Goal: Task Accomplishment & Management: Use online tool/utility

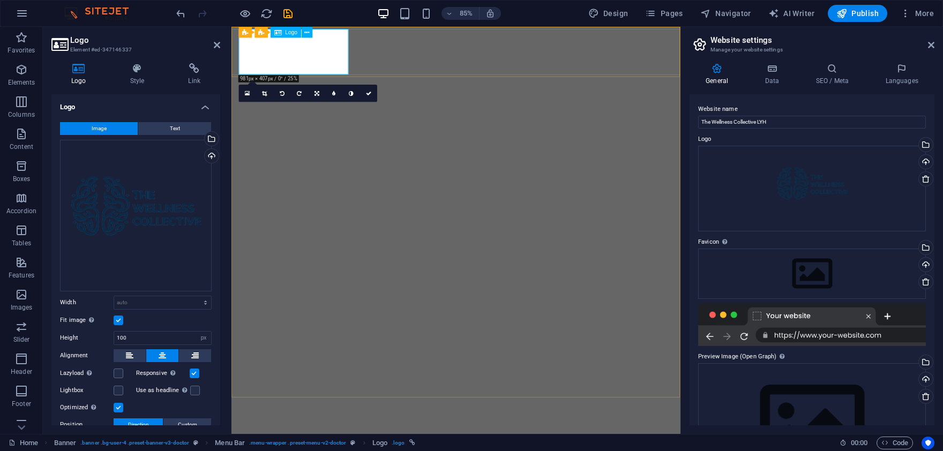
select select "px"
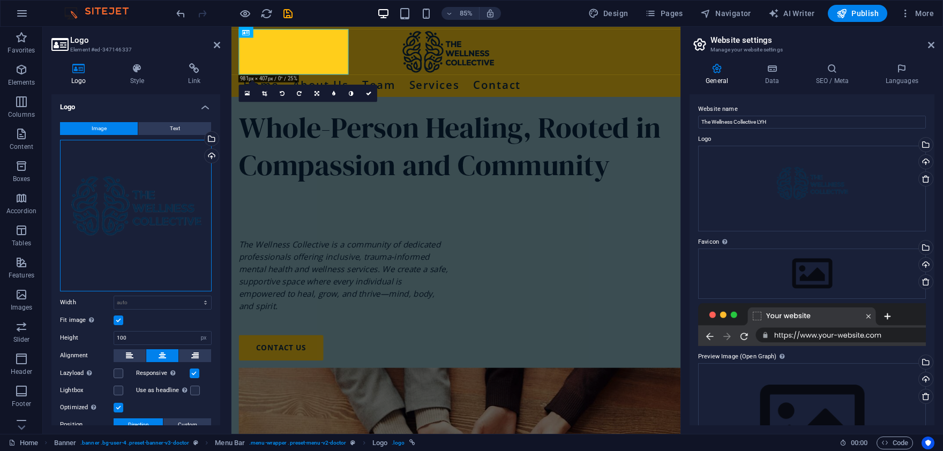
click at [115, 227] on div "Drag files here, click to choose files or select files from Files or our free s…" at bounding box center [136, 216] width 152 height 152
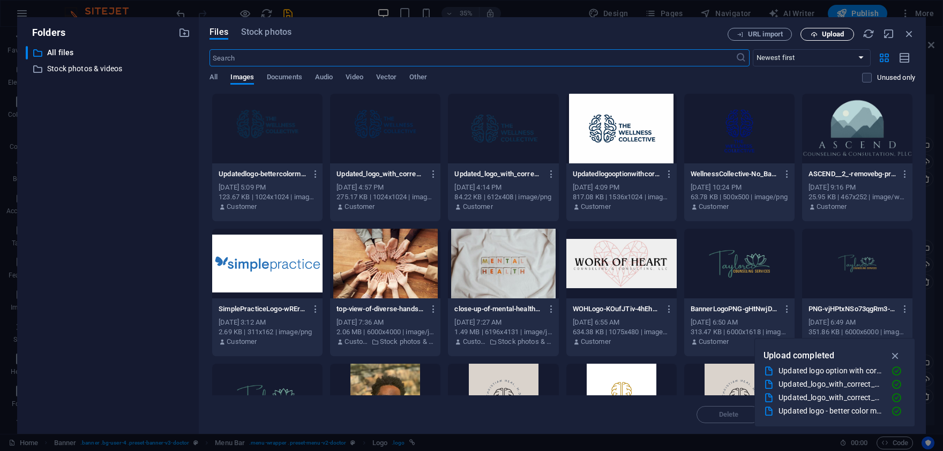
click at [825, 36] on span "Upload" at bounding box center [833, 34] width 22 height 6
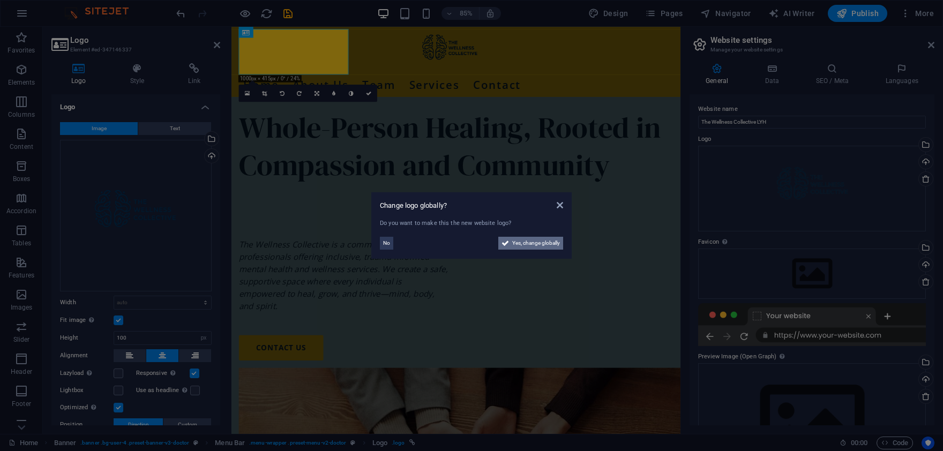
click at [542, 245] on span "Yes, change globally" at bounding box center [536, 243] width 48 height 13
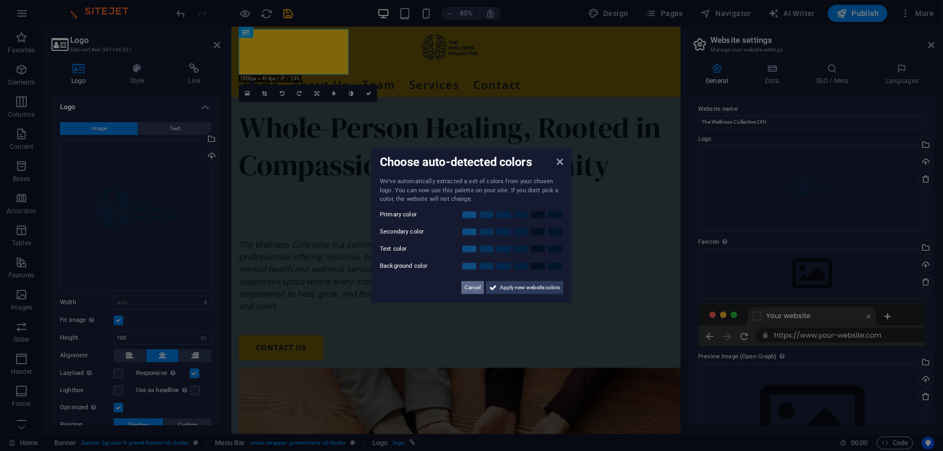
click at [475, 287] on span "Cancel" at bounding box center [472, 287] width 16 height 13
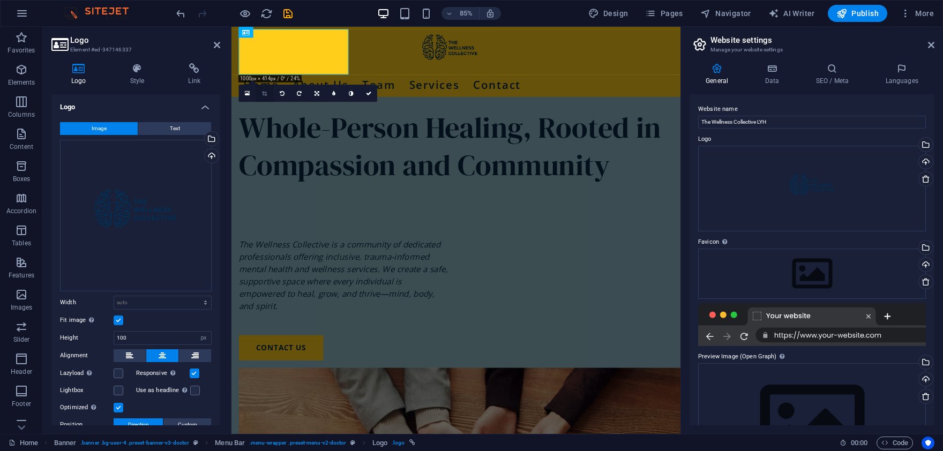
click at [263, 96] on icon at bounding box center [264, 93] width 5 height 5
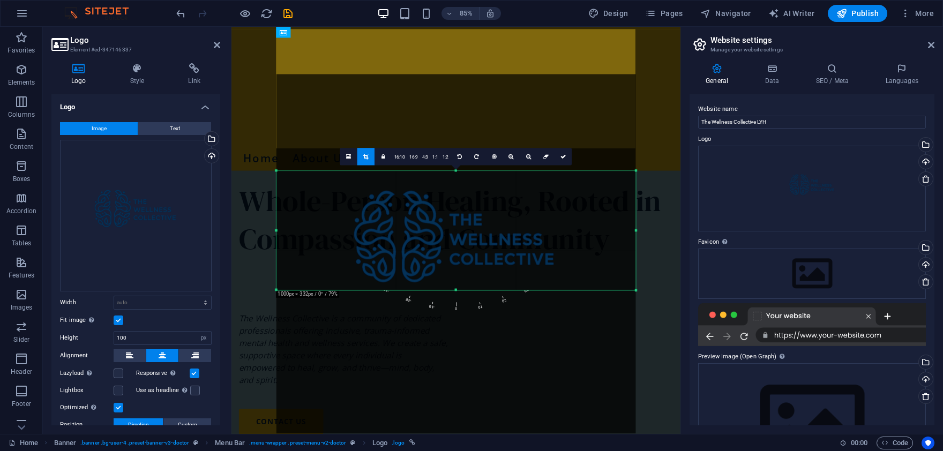
drag, startPoint x: 456, startPoint y: 313, endPoint x: 455, endPoint y: 258, distance: 55.2
click at [455, 258] on div "180 170 160 150 140 130 120 110 100 90 80 70 60 50 40 30 20 10 0 -10 -20 -30 -4…" at bounding box center [455, 230] width 359 height 119
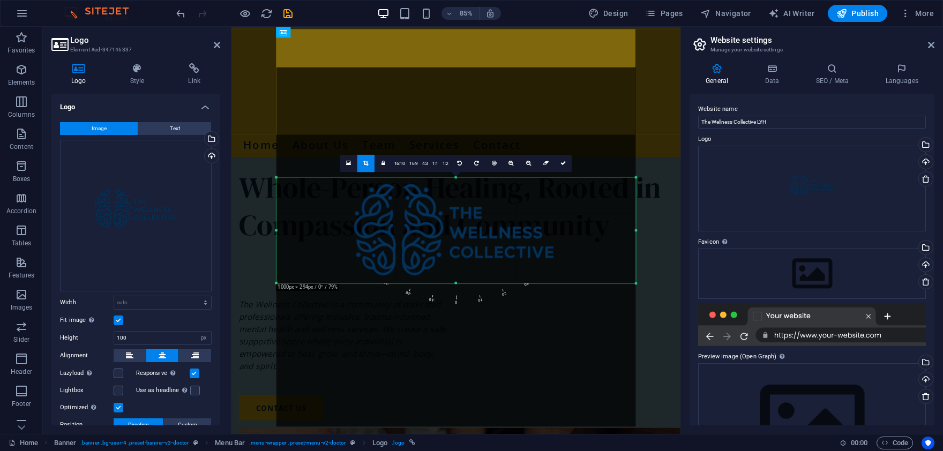
drag, startPoint x: 456, startPoint y: 171, endPoint x: 455, endPoint y: 187, distance: 16.1
click at [455, 187] on div "180 170 160 150 140 130 120 110 100 90 80 70 60 50 40 30 20 10 0 -10 -20 -30 -4…" at bounding box center [455, 230] width 359 height 106
click at [635, 234] on div "180 170 160 150 140 130 120 110 100 90 80 70 60 50 40 30 20 10 0 -10 -20 -30 -4…" at bounding box center [455, 230] width 359 height 106
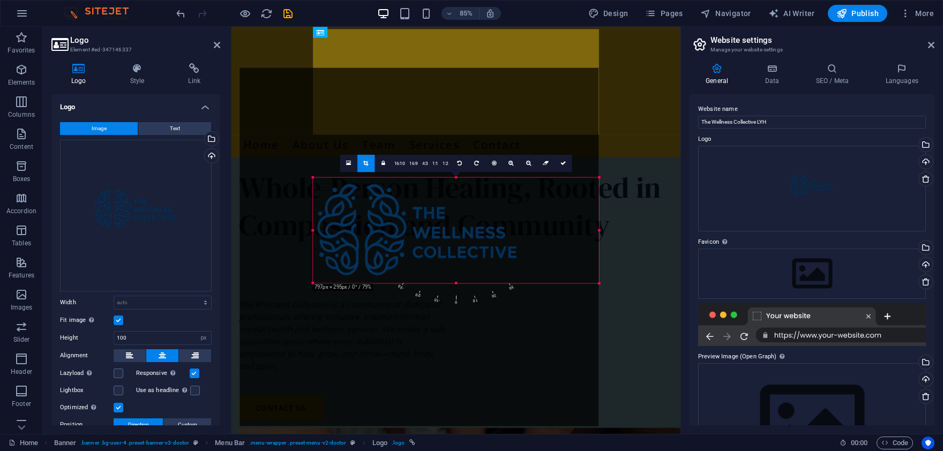
drag, startPoint x: 277, startPoint y: 230, endPoint x: 363, endPoint y: 228, distance: 86.3
click at [363, 228] on div "180 170 160 150 140 130 120 110 100 90 80 70 60 50 40 30 20 10 0 -10 -20 -30 -4…" at bounding box center [456, 230] width 286 height 106
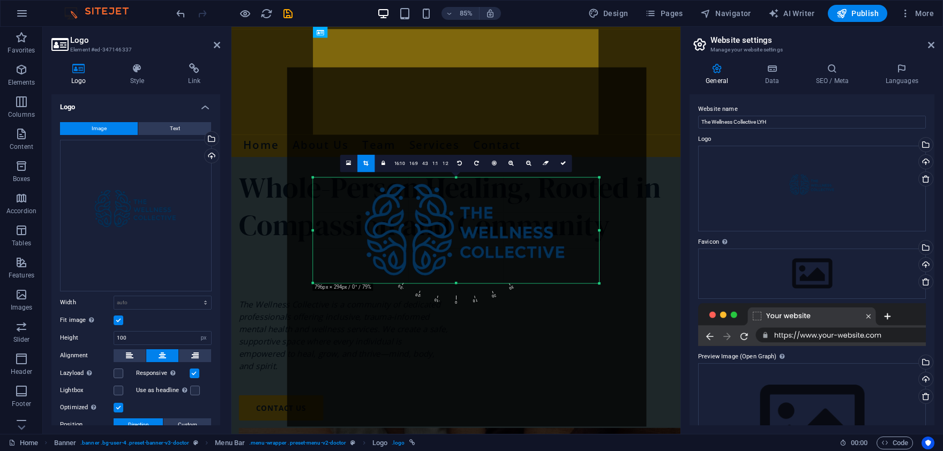
drag, startPoint x: 462, startPoint y: 245, endPoint x: 505, endPoint y: 225, distance: 47.0
click at [505, 225] on div at bounding box center [466, 246] width 359 height 359
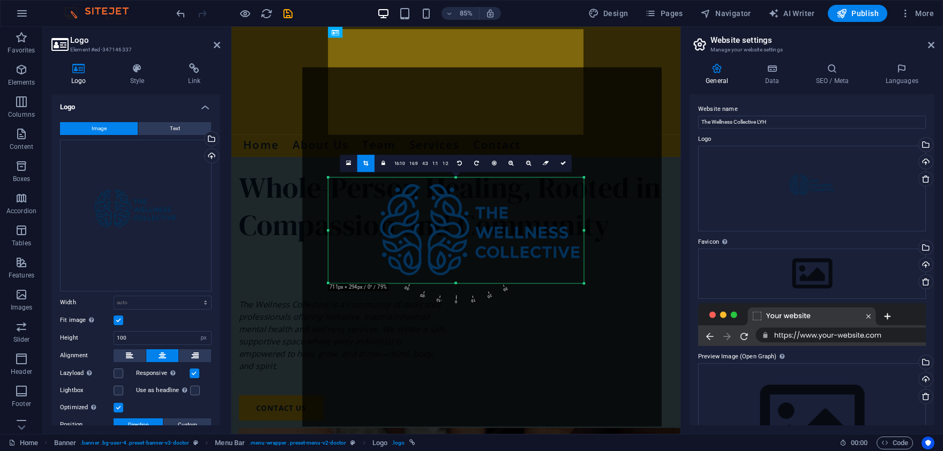
drag, startPoint x: 599, startPoint y: 231, endPoint x: 563, endPoint y: 229, distance: 35.9
click at [563, 229] on div "180 170 160 150 140 130 120 110 100 90 80 70 60 50 40 30 20 10 0 -10 -20 -30 -4…" at bounding box center [455, 230] width 255 height 106
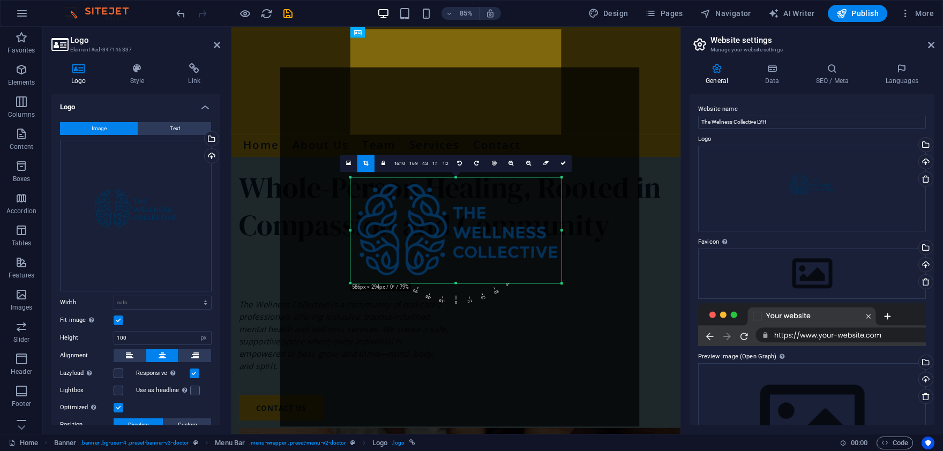
drag, startPoint x: 328, startPoint y: 229, endPoint x: 381, endPoint y: 229, distance: 52.5
click at [381, 229] on div "180 170 160 150 140 130 120 110 100 90 80 70 60 50 40 30 20 10 0 -10 -20 -30 -4…" at bounding box center [455, 230] width 210 height 106
click at [563, 229] on div at bounding box center [561, 230] width 3 height 106
click at [562, 161] on icon at bounding box center [562, 163] width 5 height 5
type input "465"
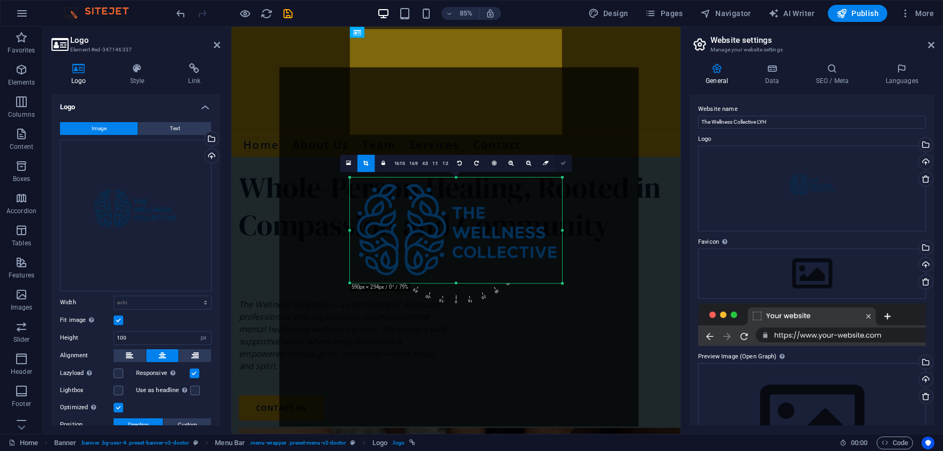
select select "px"
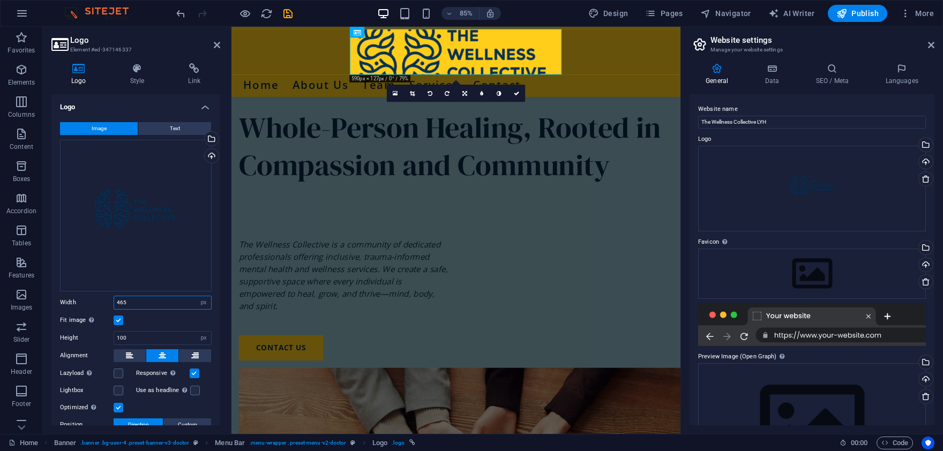
click at [138, 303] on input "465" at bounding box center [162, 302] width 97 height 13
type input "175"
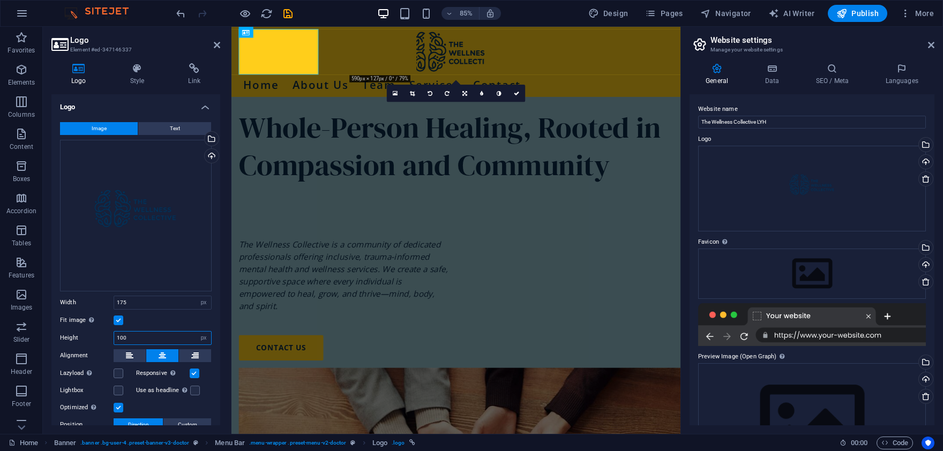
click at [133, 340] on input "100" at bounding box center [162, 338] width 97 height 13
click at [133, 339] on input "100" at bounding box center [162, 338] width 97 height 13
click at [196, 332] on select "Default auto px" at bounding box center [203, 338] width 15 height 13
select select "auto"
click option "auto" at bounding box center [0, 0] width 0 height 0
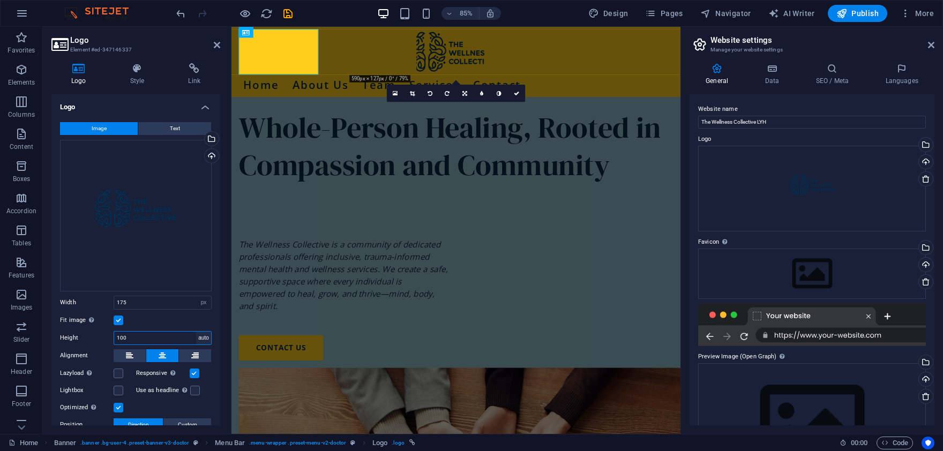
select select "DISABLED_OPTION_VALUE"
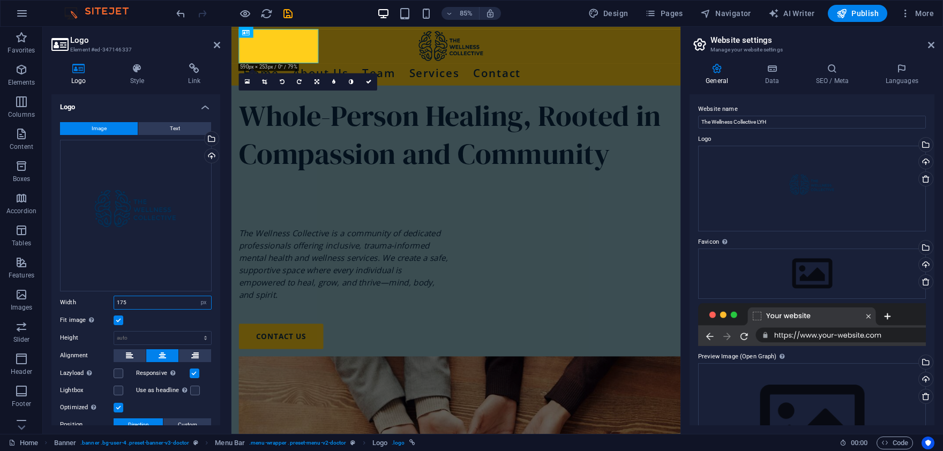
click at [134, 303] on input "175" at bounding box center [162, 302] width 97 height 13
click at [196, 296] on select "Default auto px rem % em vh vw" at bounding box center [203, 302] width 15 height 13
select select "default"
click option "Default" at bounding box center [0, 0] width 0 height 0
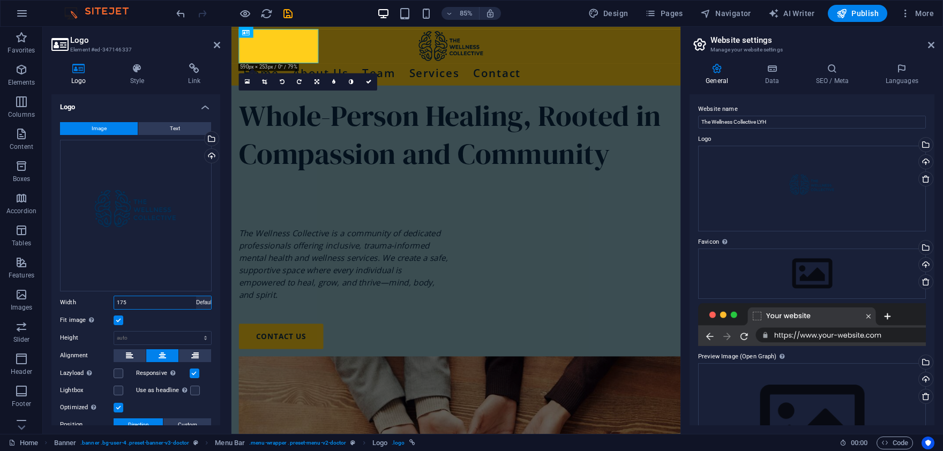
select select "DISABLED_OPTION_VALUE"
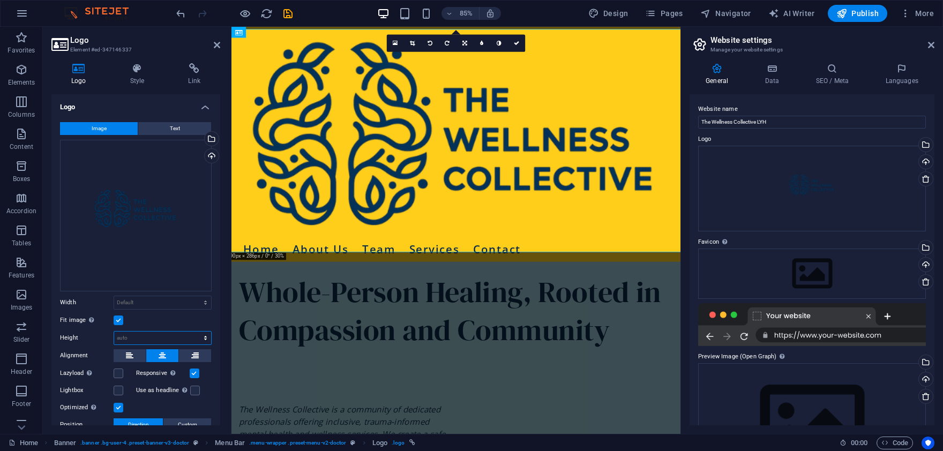
click at [114, 332] on select "Default auto px" at bounding box center [162, 338] width 97 height 13
select select "px"
click option "px" at bounding box center [0, 0] width 0 height 0
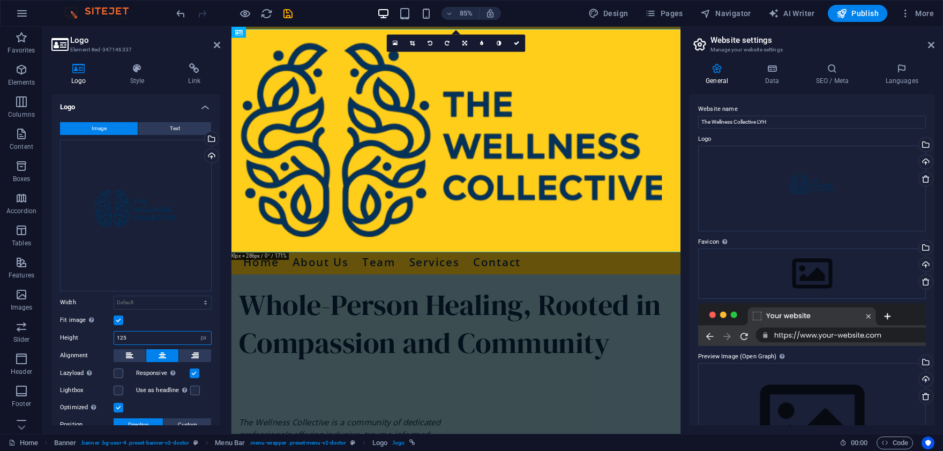
type input "125"
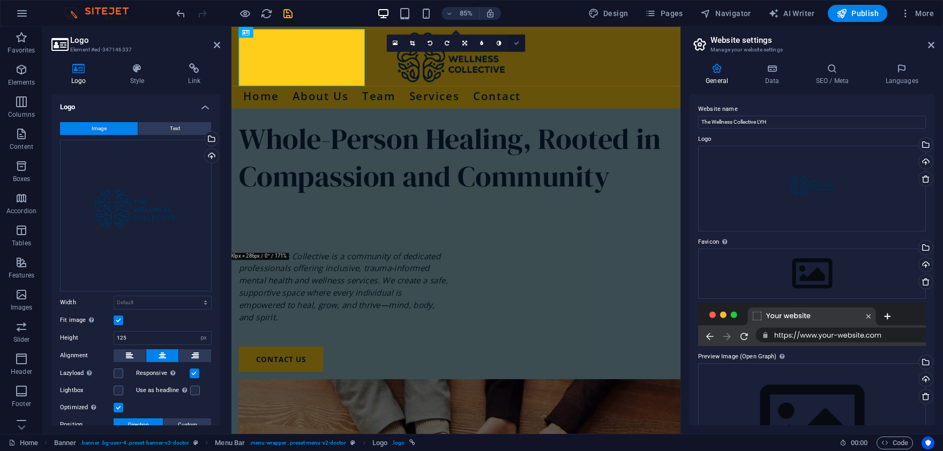
click at [517, 39] on link at bounding box center [516, 42] width 17 height 17
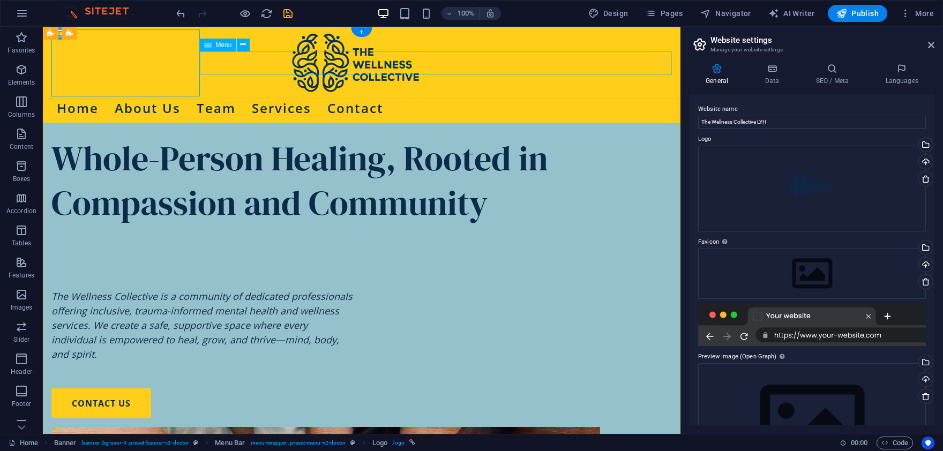
click at [223, 96] on nav "Home About Us Team Services Contact" at bounding box center [361, 108] width 620 height 24
select select
select select "1"
select select
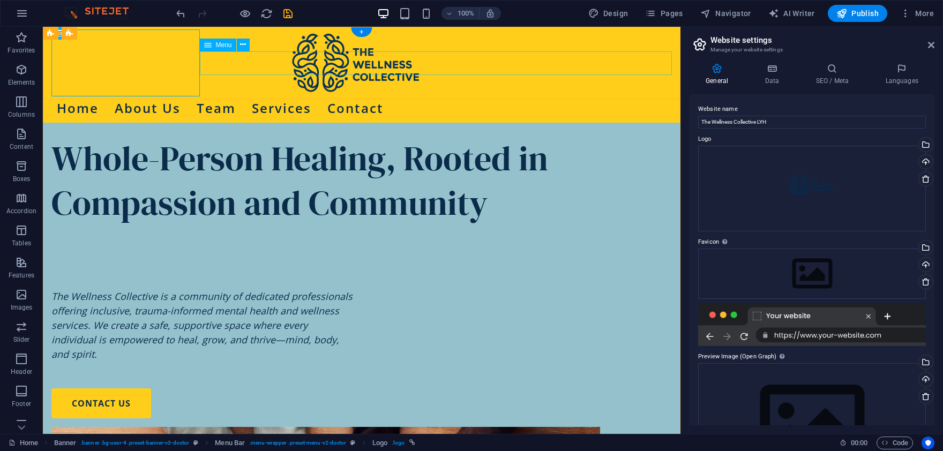
select select "2"
select select
select select "3"
select select
select select "10"
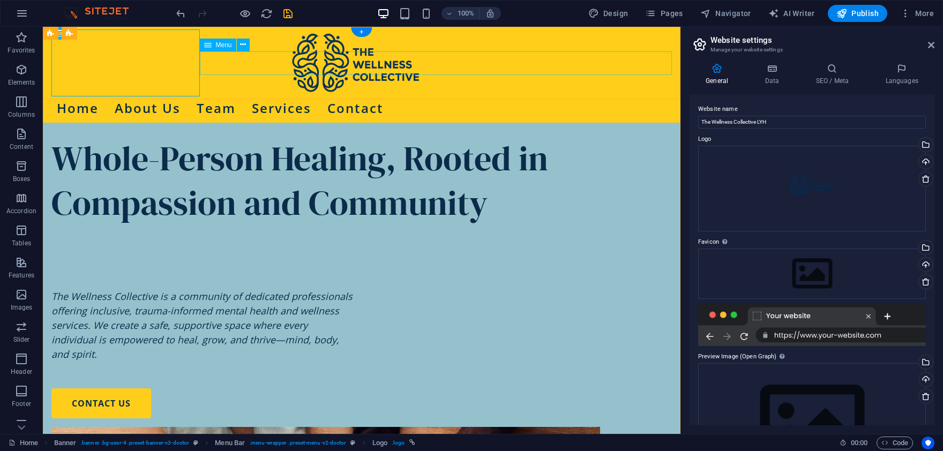
select select
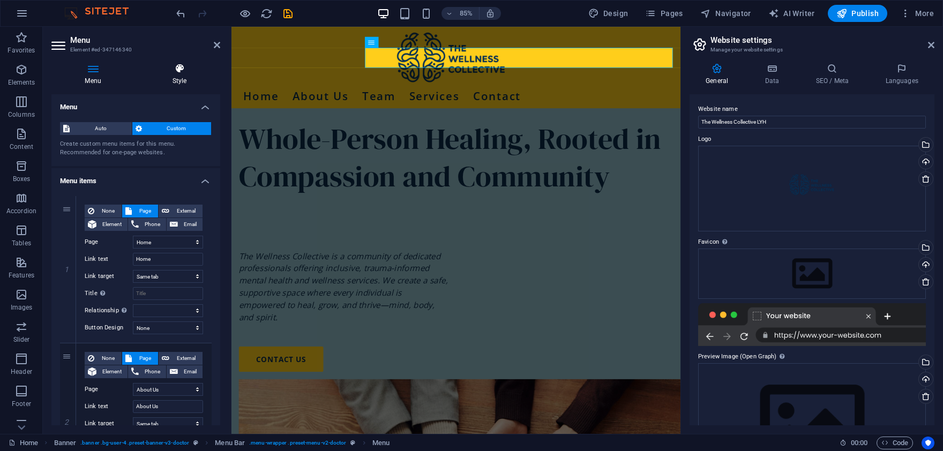
click at [175, 69] on icon at bounding box center [179, 68] width 81 height 11
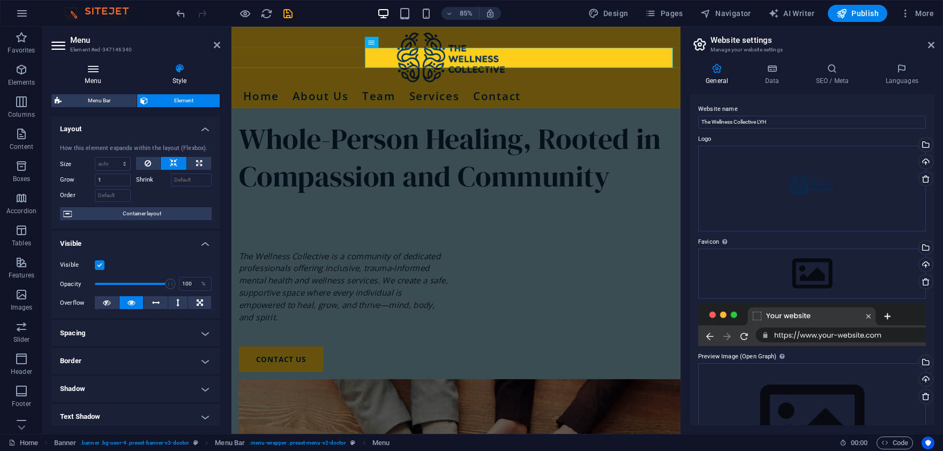
click at [96, 74] on h4 "Menu" at bounding box center [94, 74] width 87 height 22
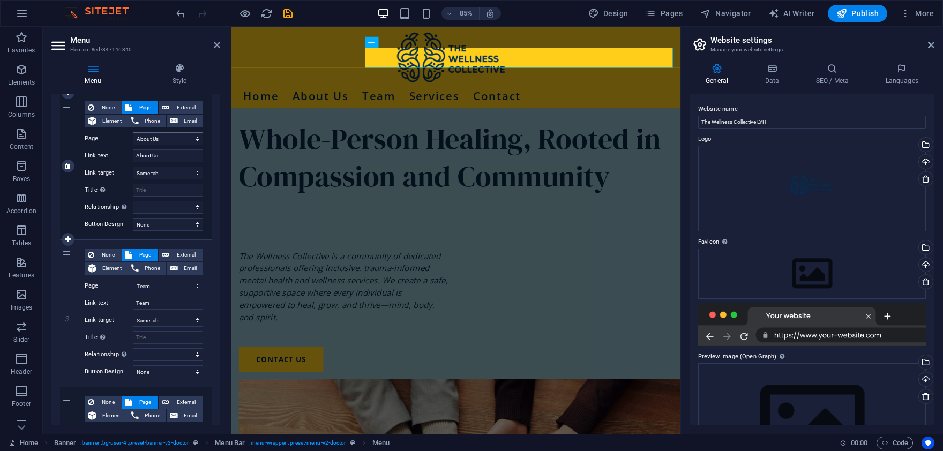
scroll to position [536, 0]
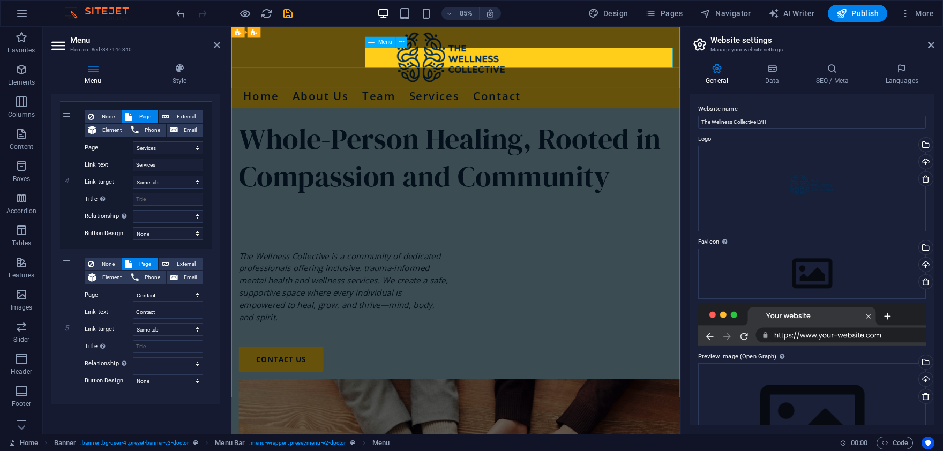
click at [390, 43] on span "Menu" at bounding box center [385, 41] width 14 height 5
click at [398, 40] on button at bounding box center [401, 41] width 11 height 11
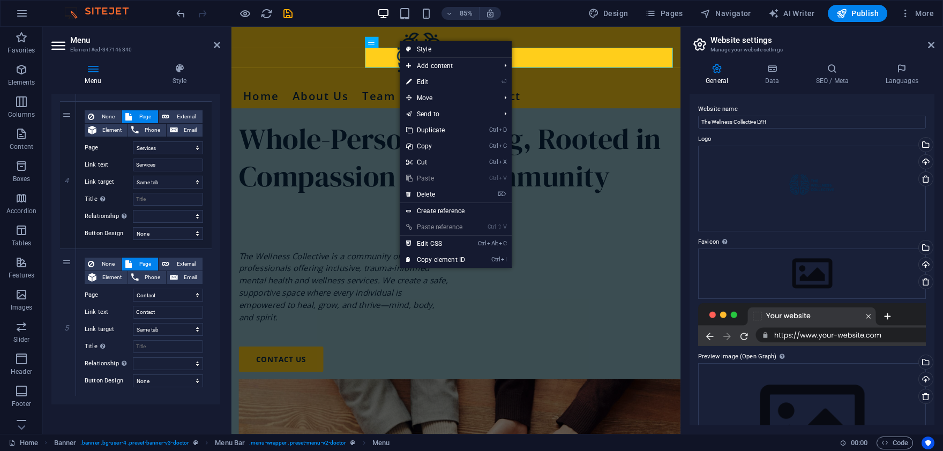
click at [417, 44] on link "Style" at bounding box center [456, 49] width 112 height 16
select select "rem"
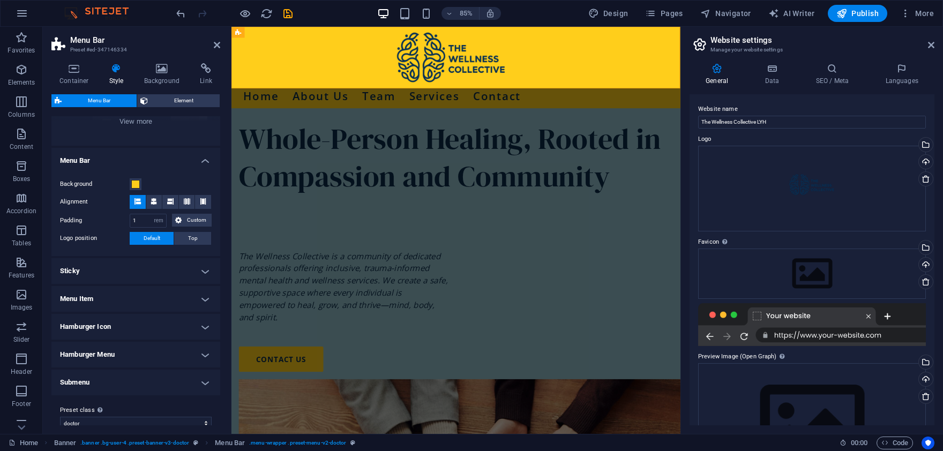
scroll to position [162, 0]
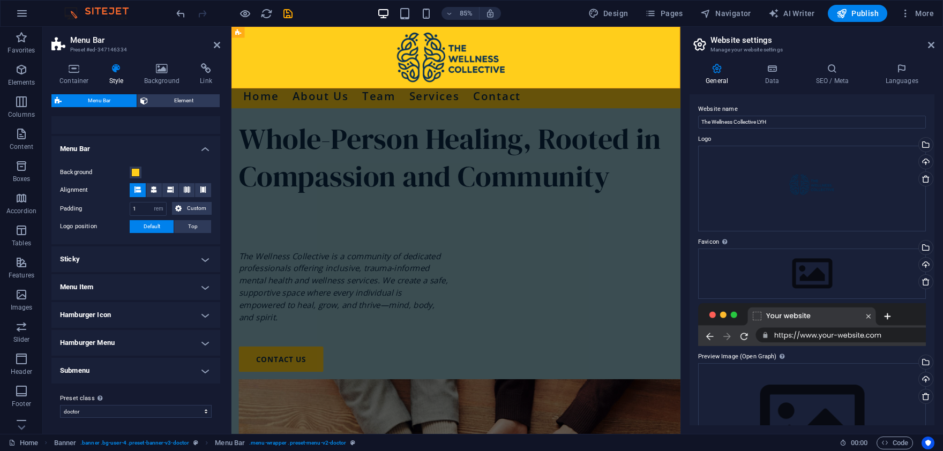
click at [205, 284] on h4 "Menu Item" at bounding box center [135, 287] width 169 height 26
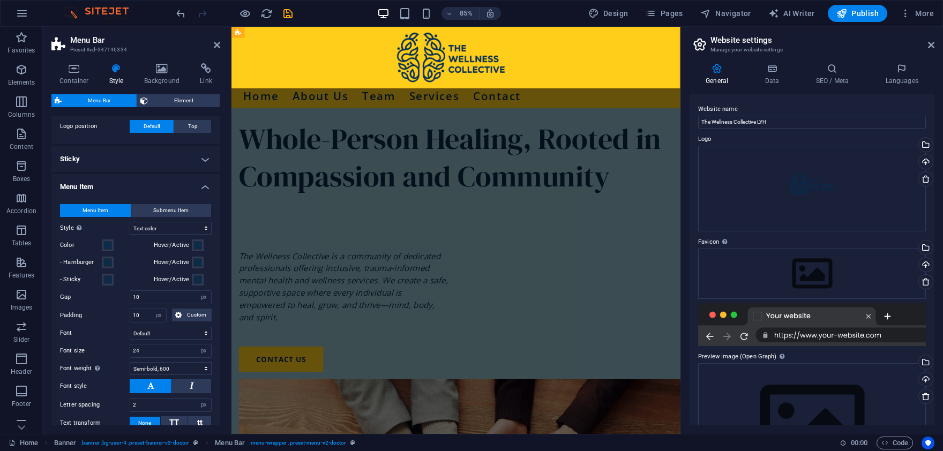
scroll to position [262, 0]
click at [108, 245] on span at bounding box center [107, 245] width 9 height 9
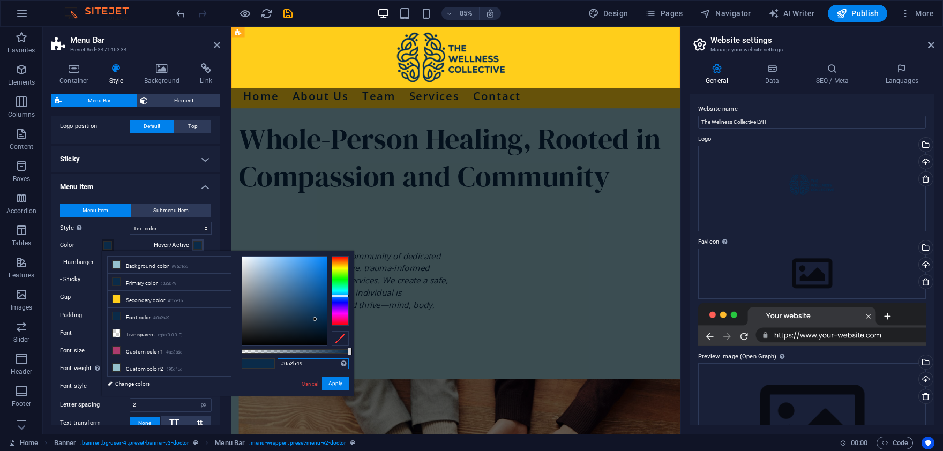
click at [315, 366] on input "#0a2b49" at bounding box center [312, 363] width 71 height 11
paste input "53258"
type input "#053258"
click at [335, 384] on button "Apply" at bounding box center [335, 383] width 27 height 13
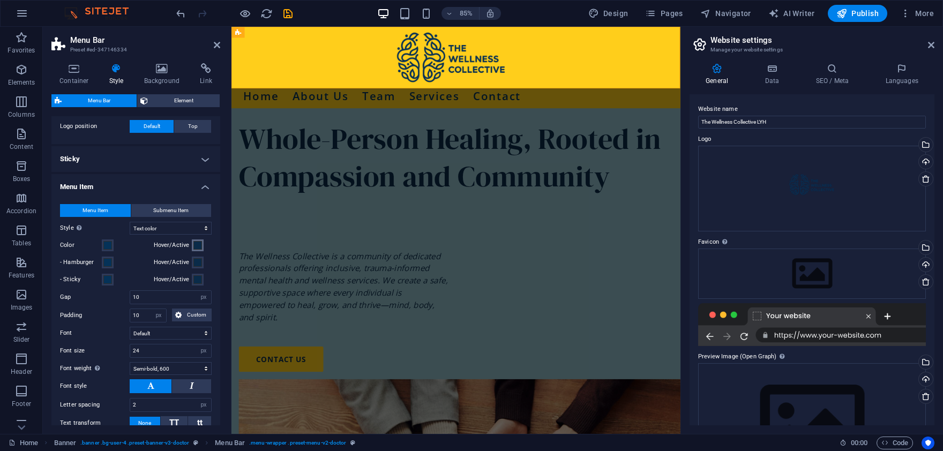
click at [194, 241] on span at bounding box center [197, 245] width 9 height 9
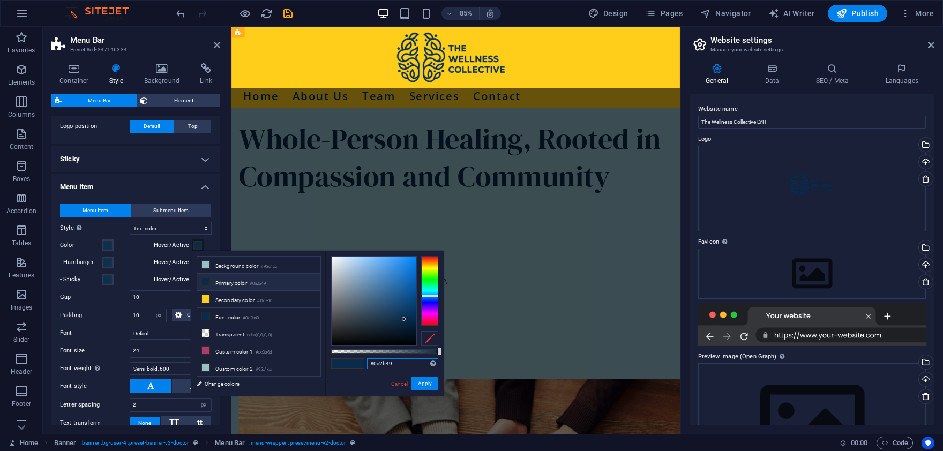
click at [389, 367] on input "#0a2b49" at bounding box center [402, 363] width 71 height 11
paste input "53258"
type input "#053258"
click at [427, 384] on button "Apply" at bounding box center [424, 383] width 27 height 13
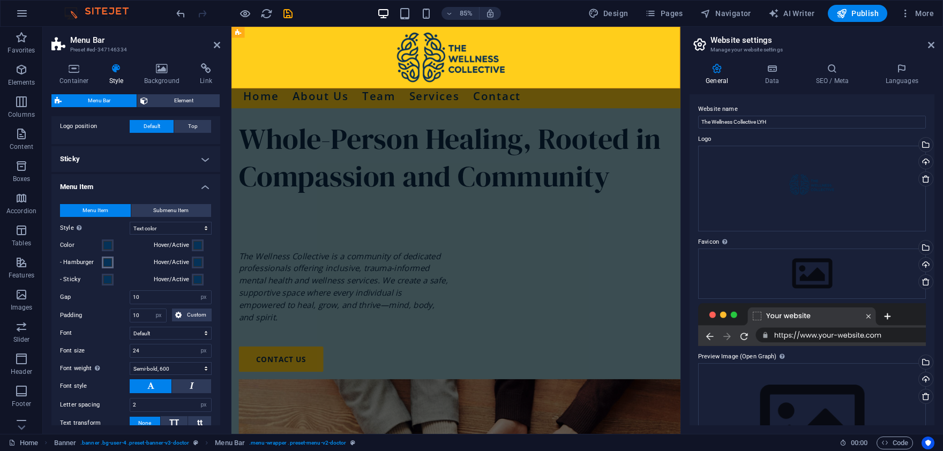
click at [109, 260] on span at bounding box center [107, 262] width 9 height 9
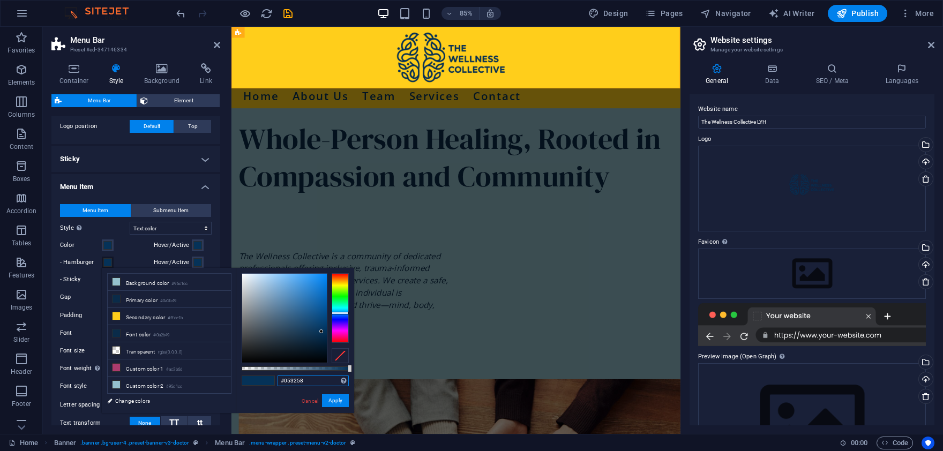
click at [320, 383] on input "#053258" at bounding box center [312, 380] width 71 height 11
click at [332, 398] on button "Apply" at bounding box center [335, 400] width 27 height 13
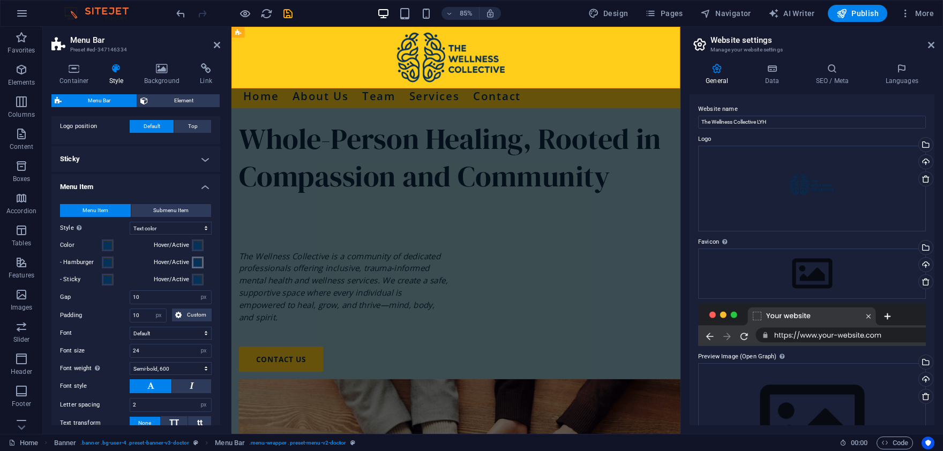
click at [199, 260] on span at bounding box center [197, 262] width 9 height 9
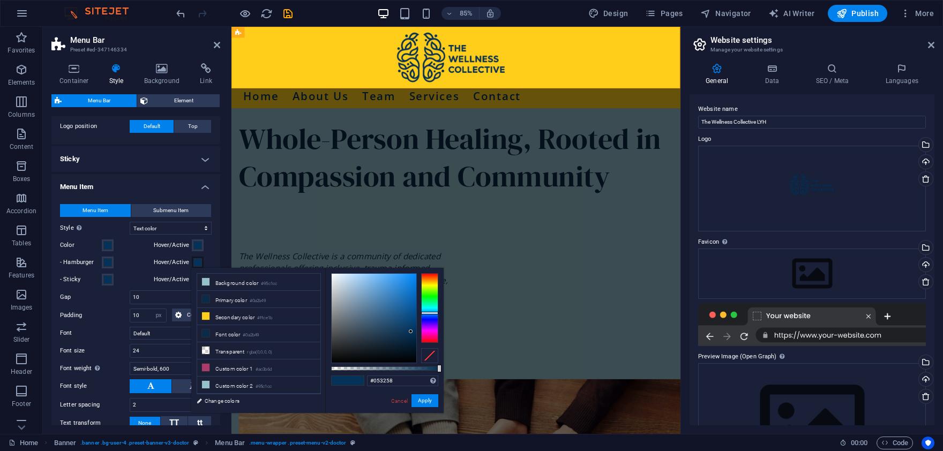
click at [199, 260] on span at bounding box center [197, 262] width 9 height 9
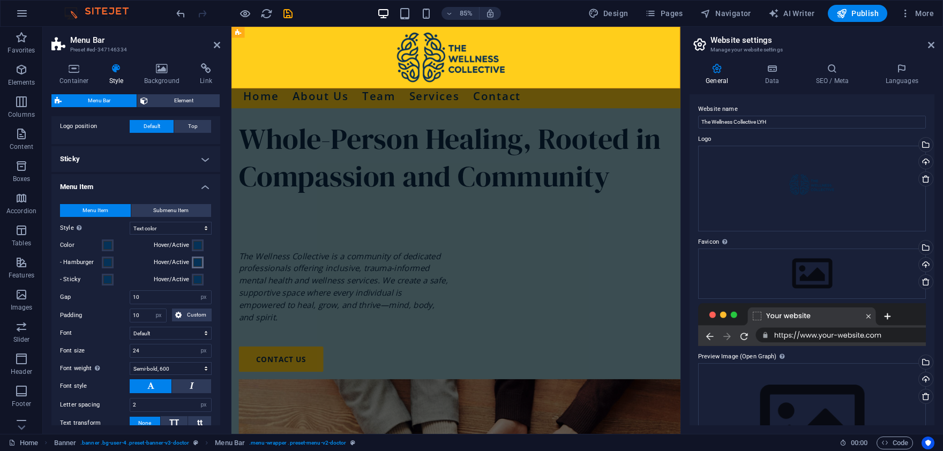
click at [197, 263] on span at bounding box center [197, 262] width 9 height 9
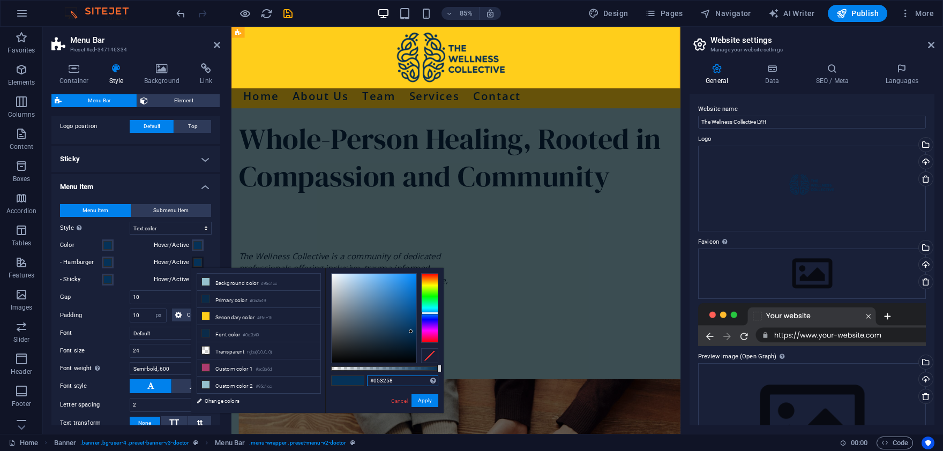
click at [389, 380] on input "#053258" at bounding box center [402, 380] width 71 height 11
click at [426, 402] on button "Apply" at bounding box center [424, 400] width 27 height 13
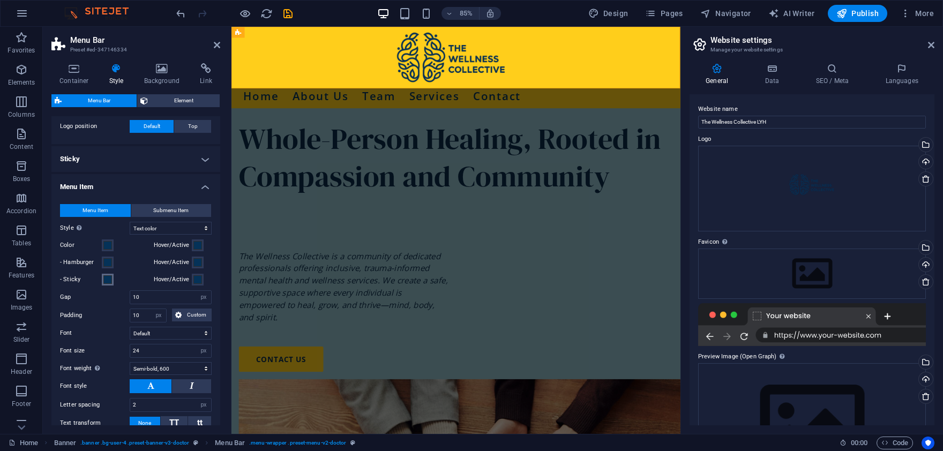
click at [104, 282] on span at bounding box center [107, 279] width 9 height 9
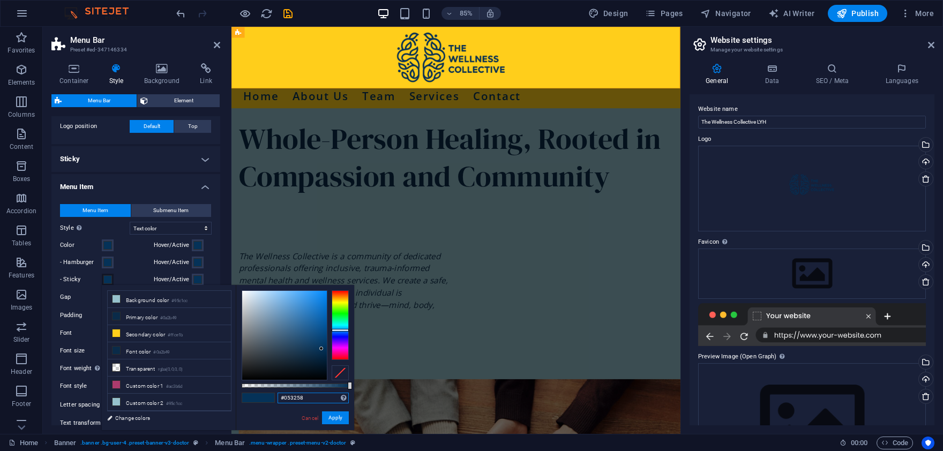
click at [320, 398] on input "#053258" at bounding box center [312, 398] width 71 height 11
click at [336, 417] on button "Apply" at bounding box center [335, 417] width 27 height 13
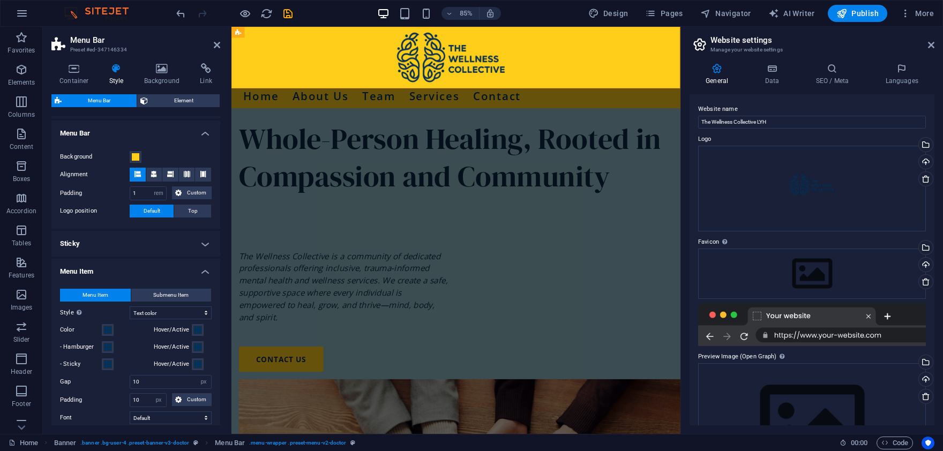
scroll to position [154, 0]
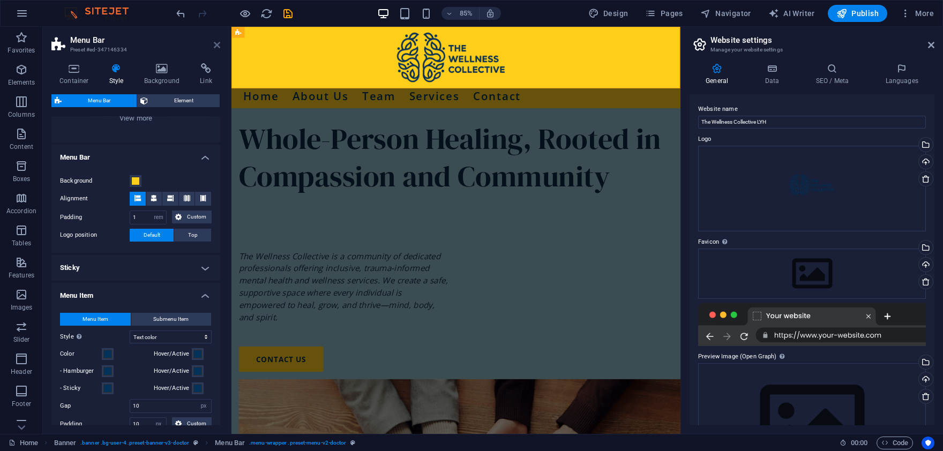
click at [216, 45] on icon at bounding box center [217, 45] width 6 height 9
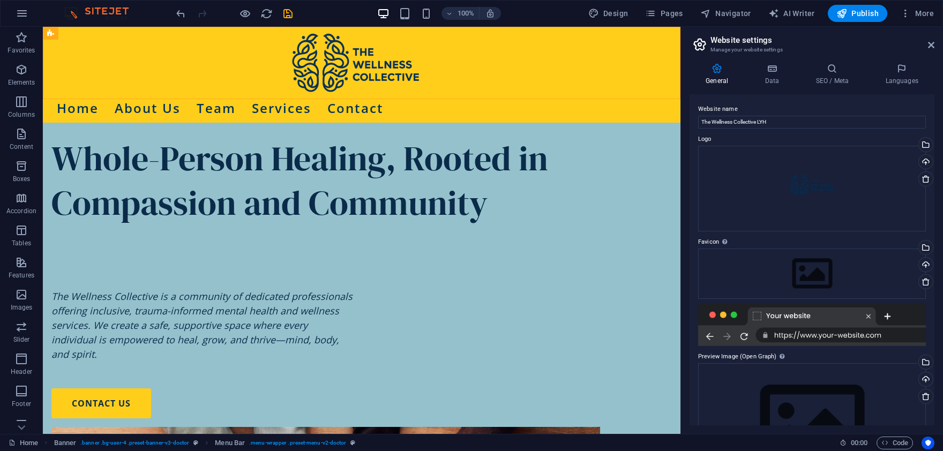
click at [297, 11] on div "100% Design Pages Navigator AI Writer Publish More" at bounding box center [556, 13] width 764 height 17
click at [242, 44] on icon at bounding box center [243, 44] width 6 height 11
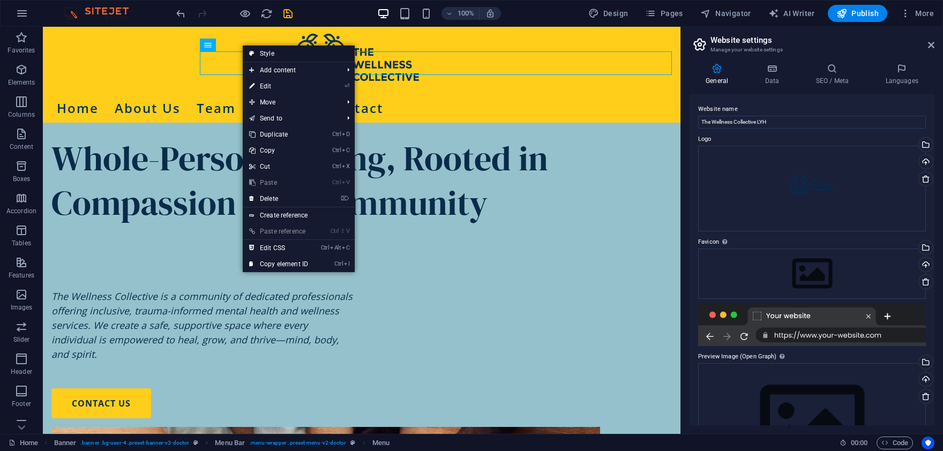
click at [254, 54] on icon at bounding box center [251, 54] width 5 height 16
select select "rem"
select select "hover_text_color"
select select "px"
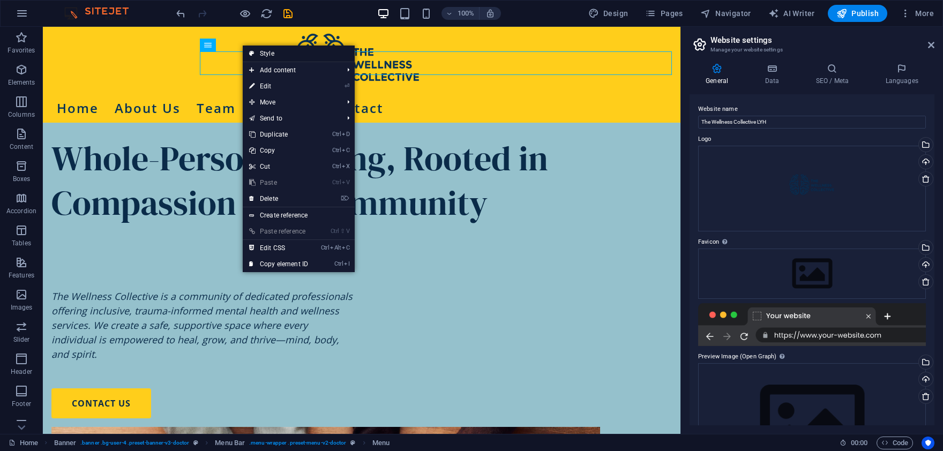
select select "px"
select select "600"
select select "px"
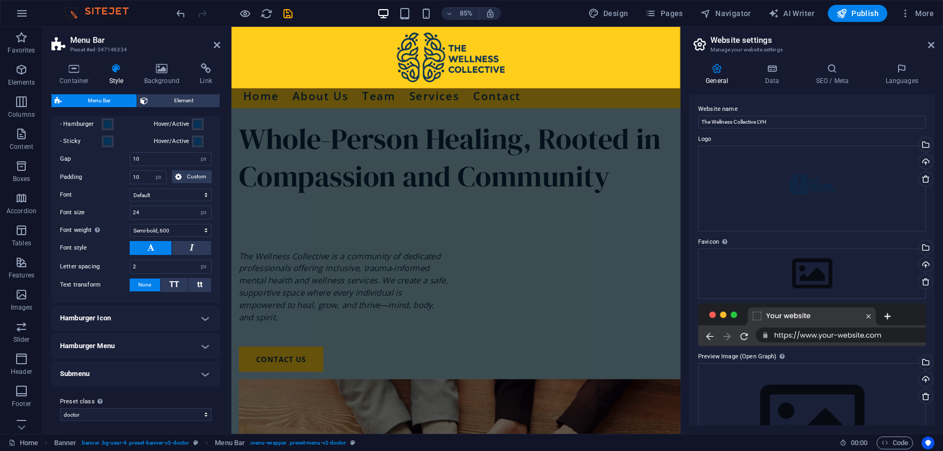
scroll to position [351, 0]
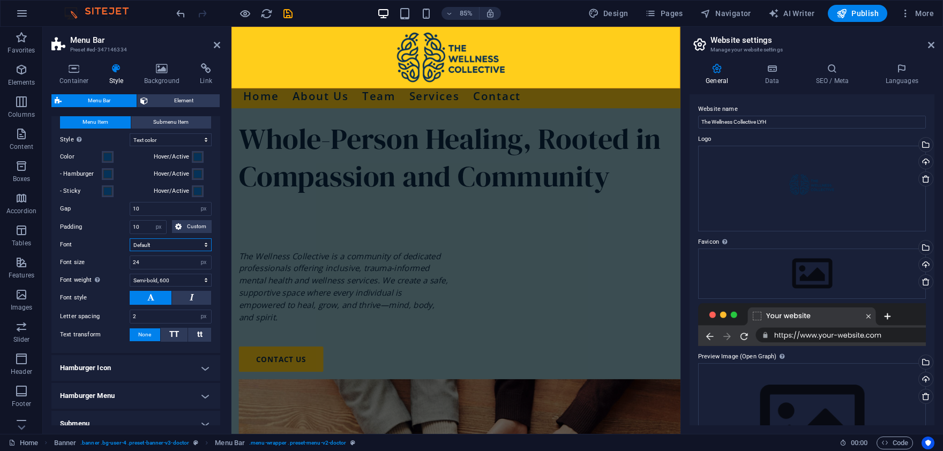
click at [130, 238] on select "Default Headlines" at bounding box center [171, 244] width 82 height 13
click at [153, 246] on select "Default Headlines" at bounding box center [171, 244] width 82 height 13
click at [130, 238] on select "Default Headlines" at bounding box center [171, 244] width 82 height 13
click option "Headlines" at bounding box center [0, 0] width 0 height 0
click at [130, 238] on select "Default Headlines" at bounding box center [171, 244] width 82 height 13
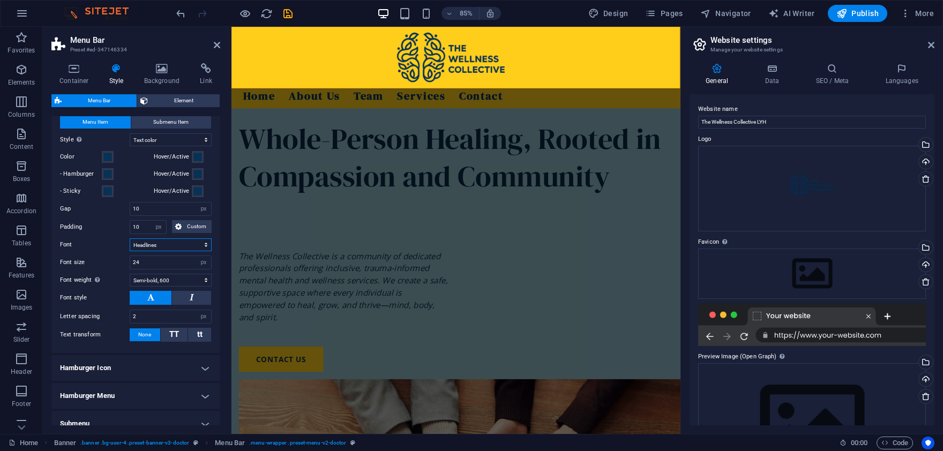
select select "link-default-font"
click option "Default" at bounding box center [0, 0] width 0 height 0
click at [130, 274] on select "Thin, 100 Extra-light, 200 Light, 300 Regular, 400 Medium, 500 Semi-bold, 600 B…" at bounding box center [171, 280] width 82 height 13
click option "Bold, 700" at bounding box center [0, 0] width 0 height 0
click at [130, 274] on select "Thin, 100 Extra-light, 200 Light, 300 Regular, 400 Medium, 500 Semi-bold, 600 B…" at bounding box center [171, 280] width 82 height 13
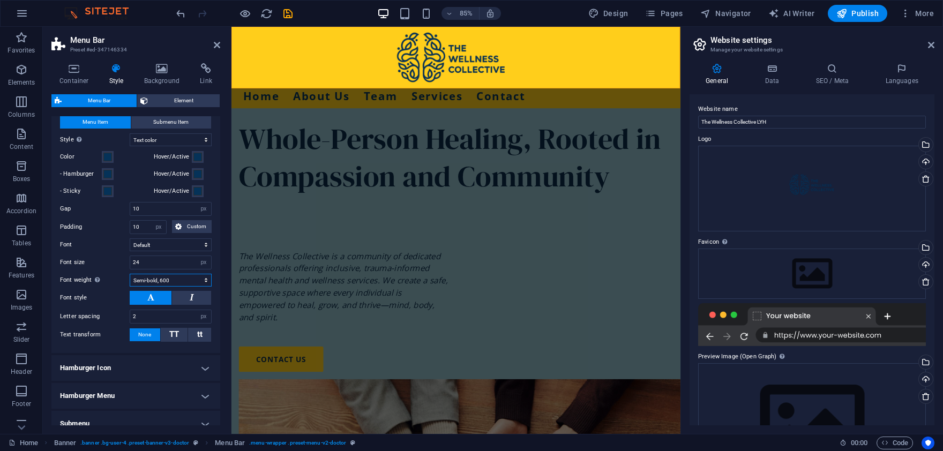
click option "Semi-bold, 600" at bounding box center [0, 0] width 0 height 0
click at [174, 336] on span "TT" at bounding box center [174, 334] width 10 height 10
click at [130, 274] on select "Thin, 100 Extra-light, 200 Light, 300 Regular, 400 Medium, 500 Semi-bold, 600 B…" at bounding box center [171, 280] width 82 height 13
select select "700"
click option "Bold, 700" at bounding box center [0, 0] width 0 height 0
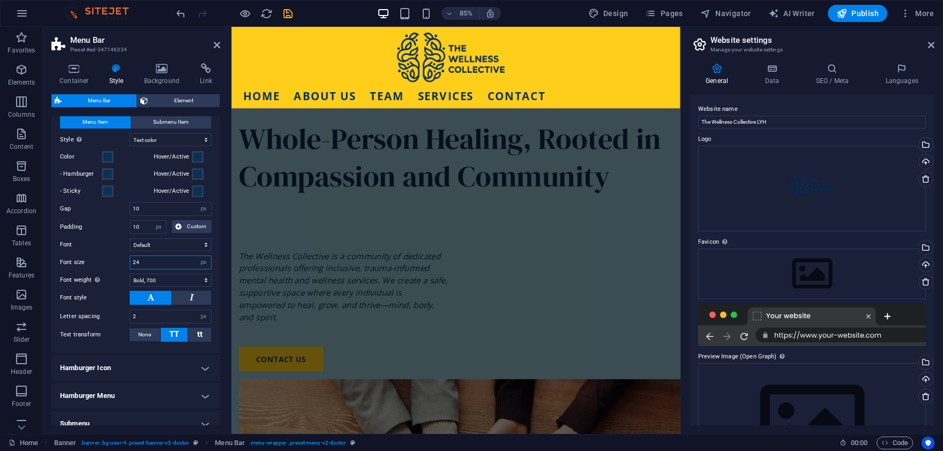
click at [148, 262] on input "24" at bounding box center [170, 262] width 81 height 13
click at [149, 210] on input "10" at bounding box center [170, 208] width 81 height 13
drag, startPoint x: 149, startPoint y: 210, endPoint x: 118, endPoint y: 209, distance: 31.1
click at [130, 209] on input "10" at bounding box center [170, 208] width 81 height 13
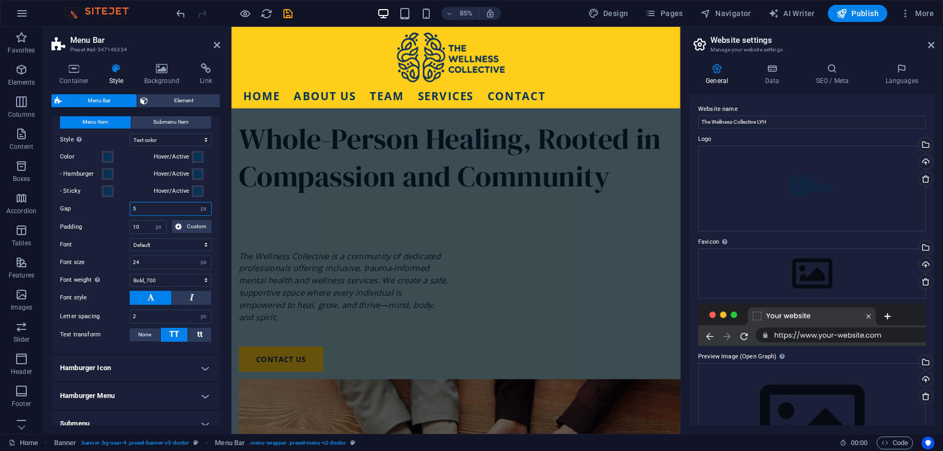
type input "5"
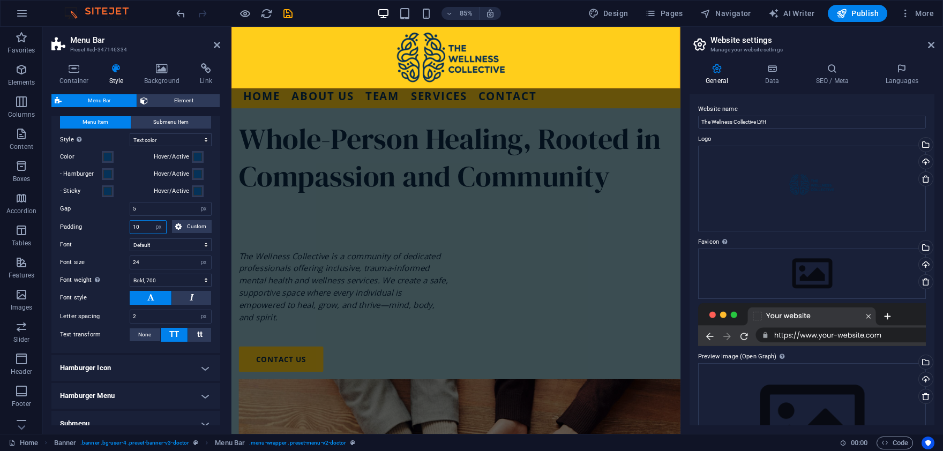
click at [146, 223] on input "10" at bounding box center [148, 227] width 36 height 13
click at [137, 222] on input "10" at bounding box center [148, 227] width 36 height 13
click at [144, 230] on input "10" at bounding box center [148, 227] width 36 height 13
type input "5"
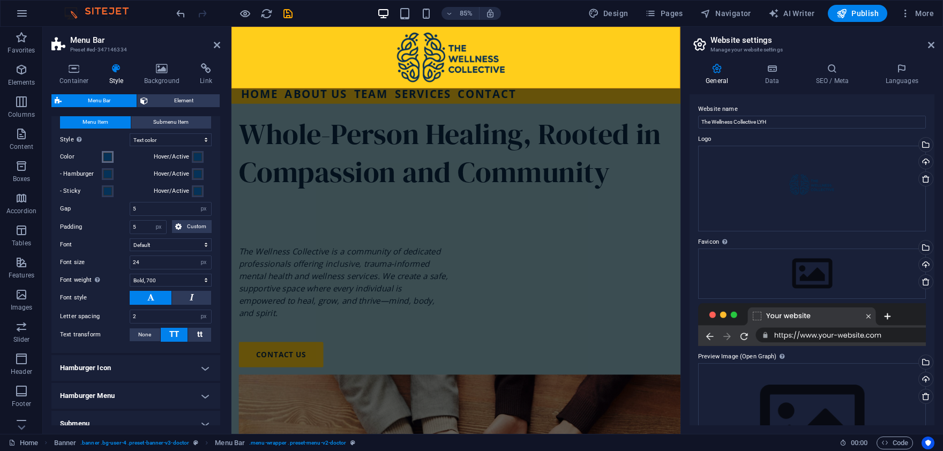
click at [108, 157] on span at bounding box center [107, 157] width 9 height 9
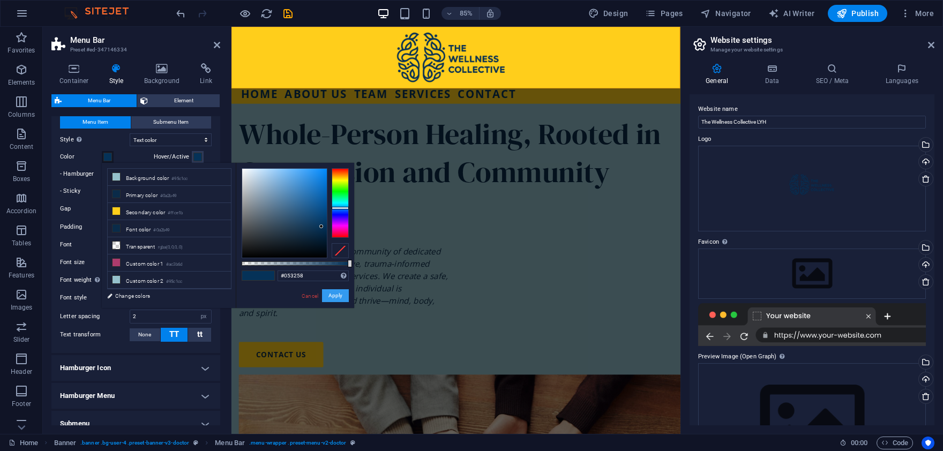
click at [334, 293] on button "Apply" at bounding box center [335, 295] width 27 height 13
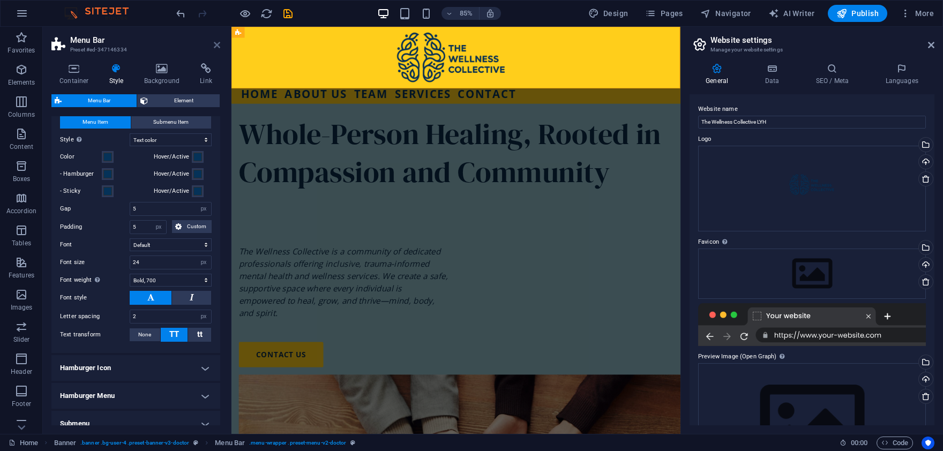
click at [217, 42] on icon at bounding box center [217, 45] width 6 height 9
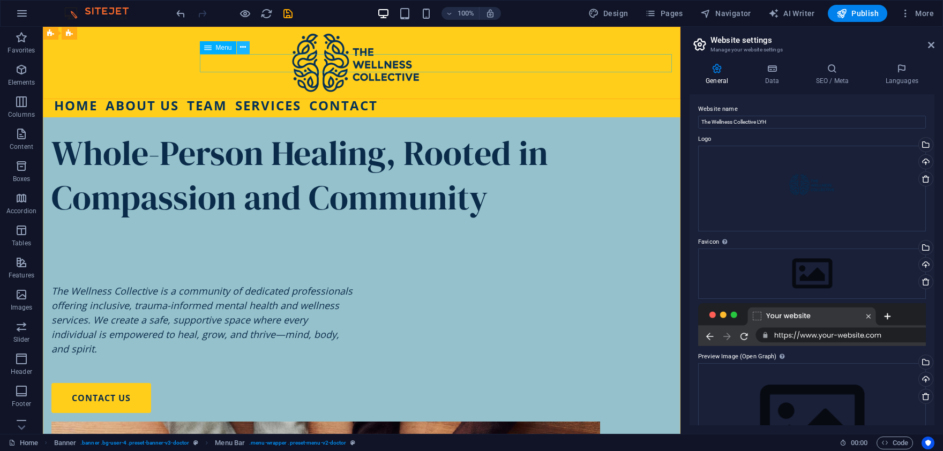
click at [244, 48] on icon at bounding box center [243, 47] width 6 height 11
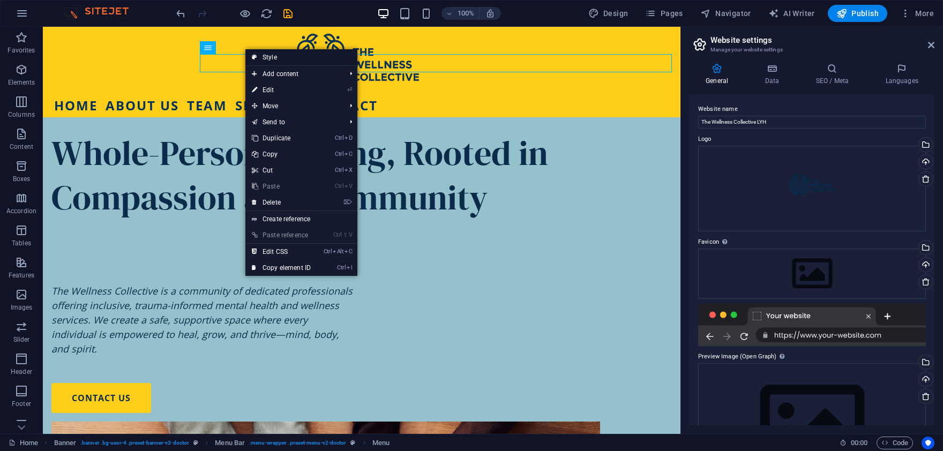
drag, startPoint x: 257, startPoint y: 56, endPoint x: 30, endPoint y: 34, distance: 227.6
click at [257, 56] on icon at bounding box center [254, 57] width 5 height 16
select select "rem"
select select "hover_text_color"
select select "px"
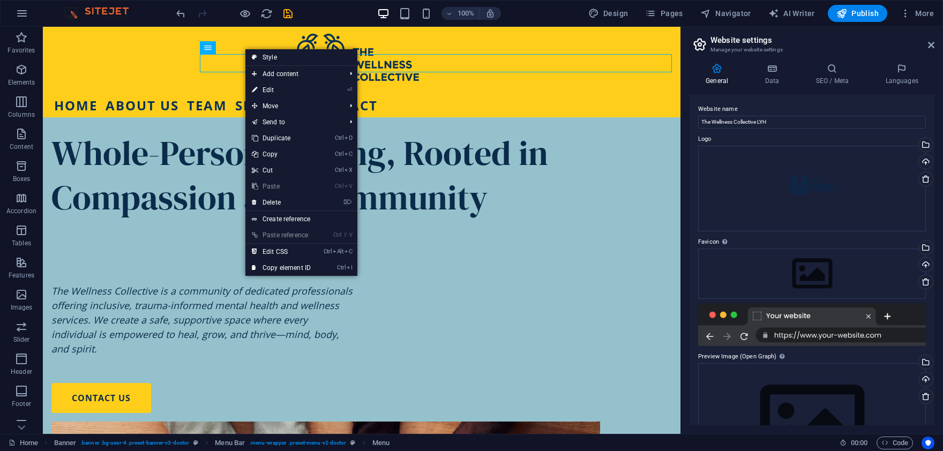
select select "px"
select select "700"
select select "px"
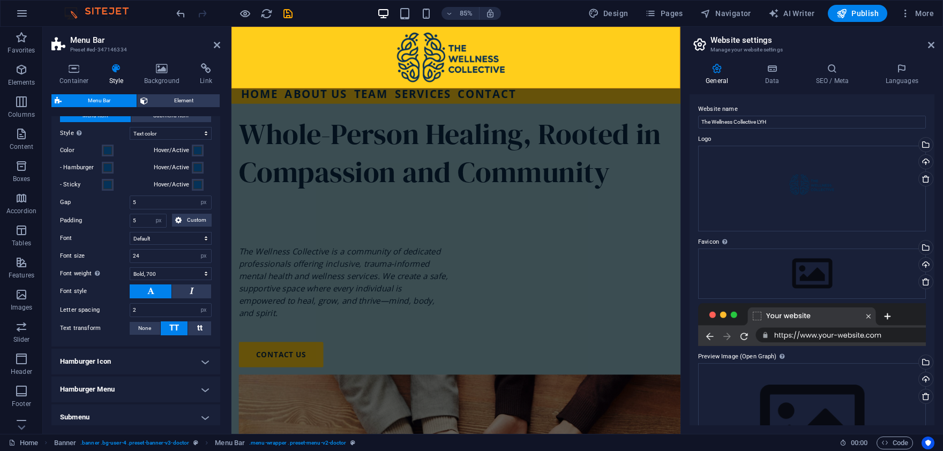
scroll to position [401, 0]
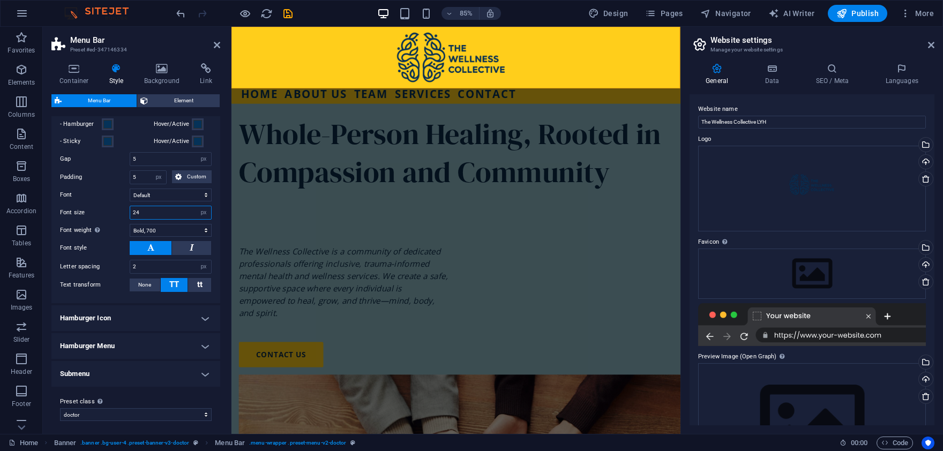
click at [156, 210] on input "24" at bounding box center [170, 212] width 81 height 13
type input "22"
click at [108, 125] on span at bounding box center [107, 124] width 9 height 9
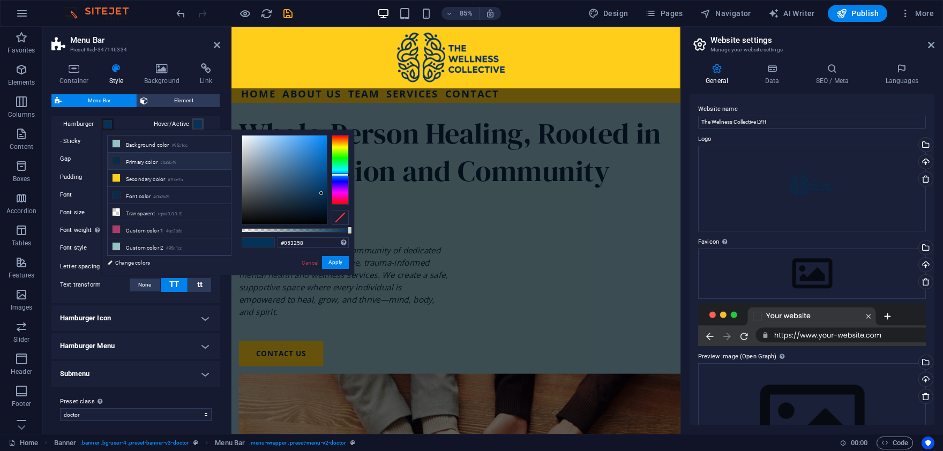
click at [148, 161] on li "Primary color #0a2b49" at bounding box center [169, 161] width 123 height 17
type input "#0a2b49"
click at [338, 261] on button "Apply" at bounding box center [335, 262] width 27 height 13
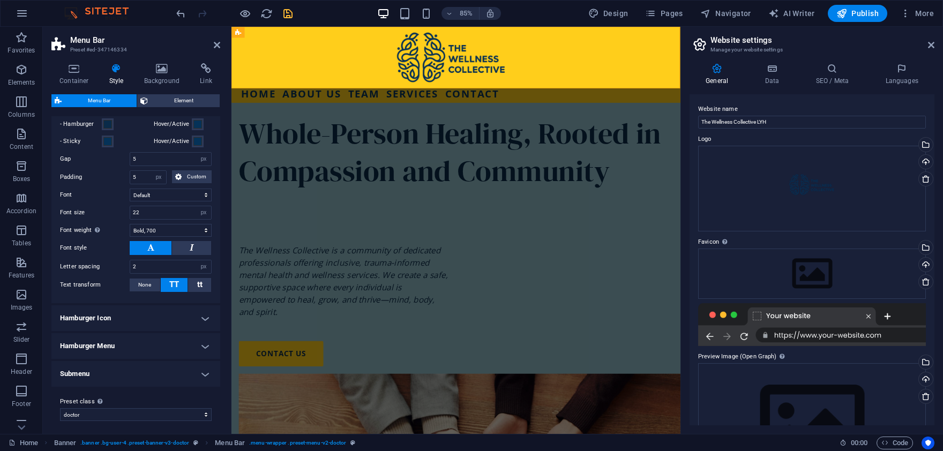
click at [290, 15] on icon "save" at bounding box center [288, 13] width 12 height 12
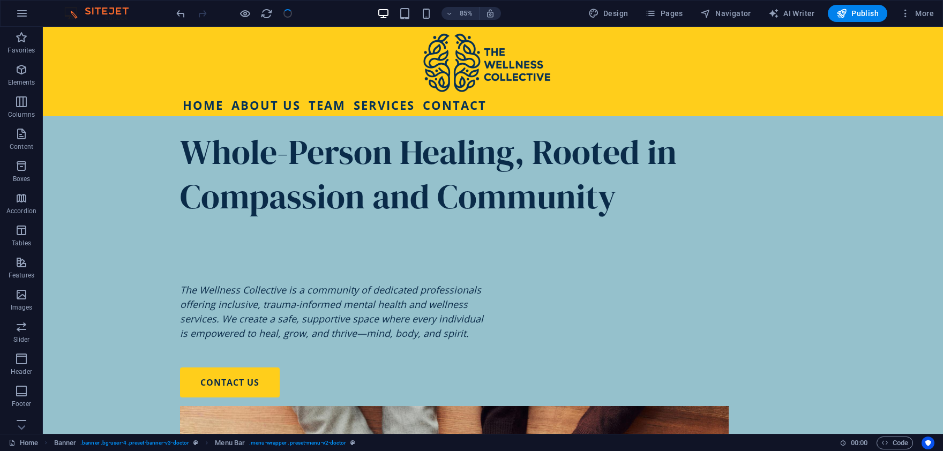
checkbox input "false"
click at [371, 49] on icon at bounding box center [371, 47] width 6 height 11
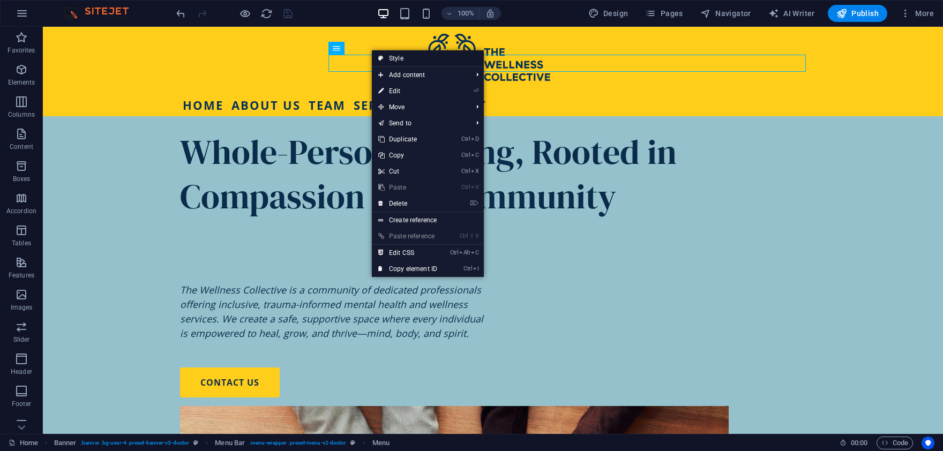
drag, startPoint x: 402, startPoint y: 60, endPoint x: 167, endPoint y: 37, distance: 236.2
click at [402, 60] on link "Style" at bounding box center [428, 58] width 112 height 16
select select "rem"
select select "hover_text_color"
select select "px"
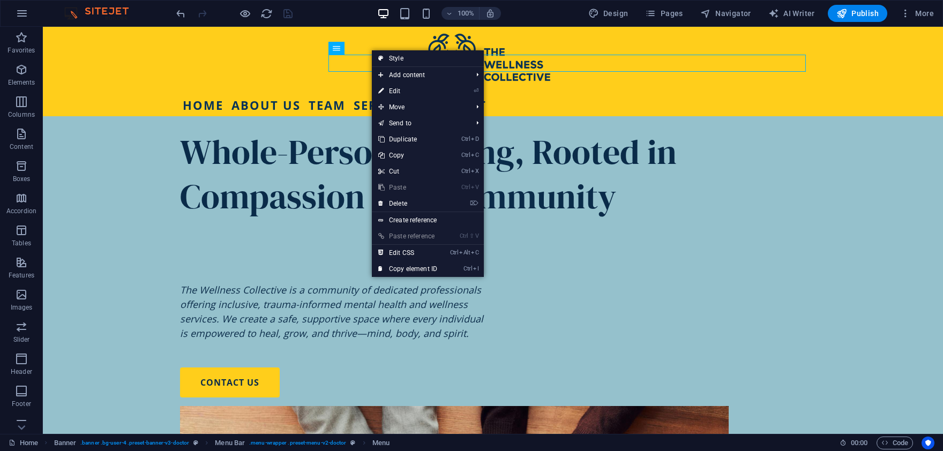
select select "px"
select select "700"
select select "px"
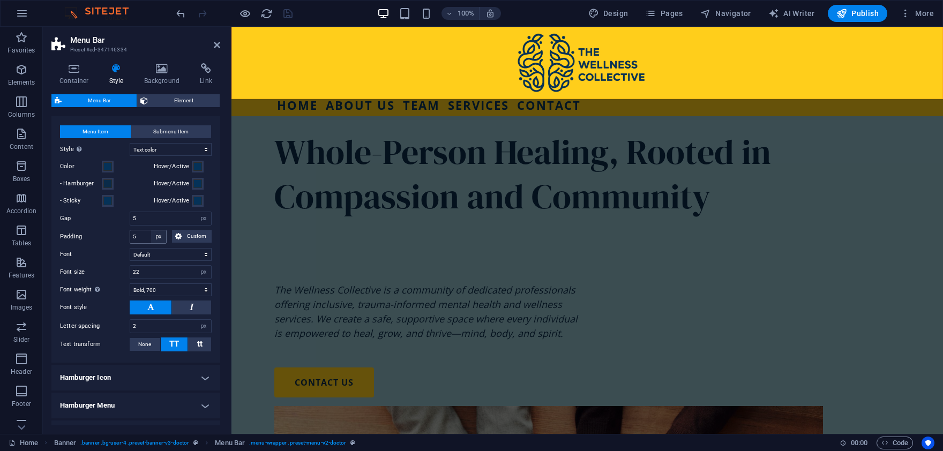
scroll to position [351, 0]
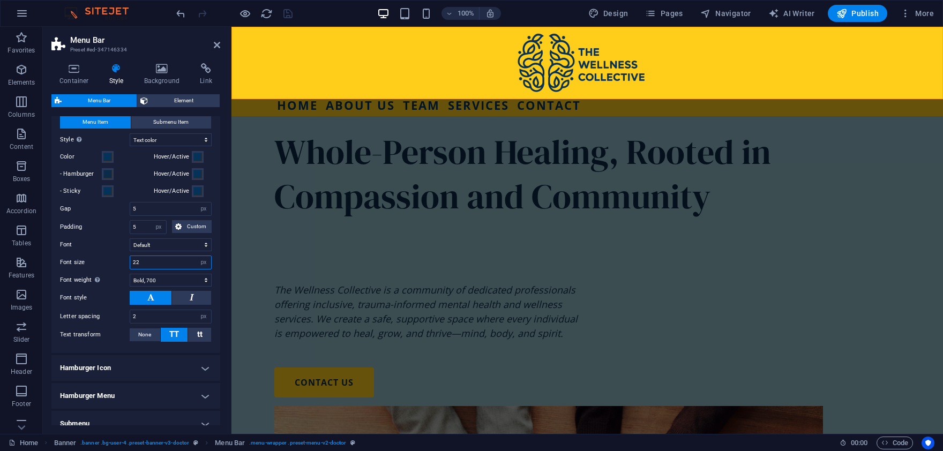
click at [164, 260] on input "22" at bounding box center [170, 262] width 81 height 13
click at [164, 266] on input "21" at bounding box center [170, 262] width 81 height 13
type input "20"
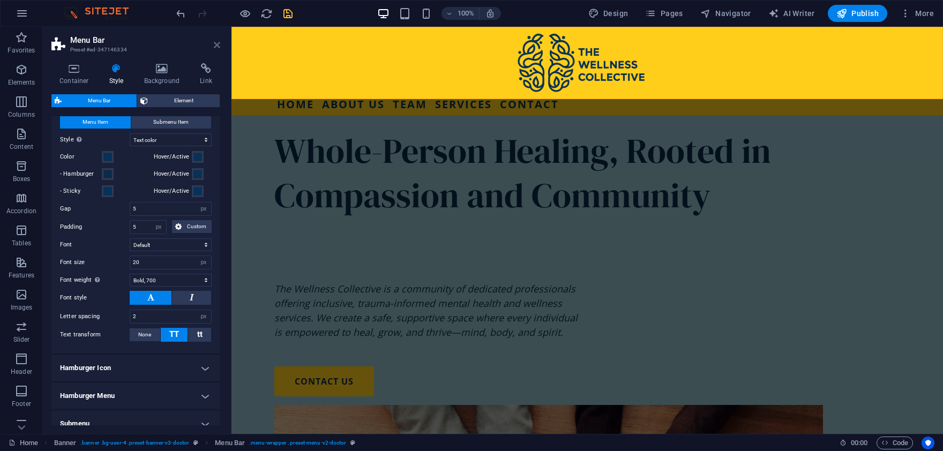
drag, startPoint x: 217, startPoint y: 43, endPoint x: 218, endPoint y: 2, distance: 41.8
click at [217, 43] on icon at bounding box center [217, 45] width 6 height 9
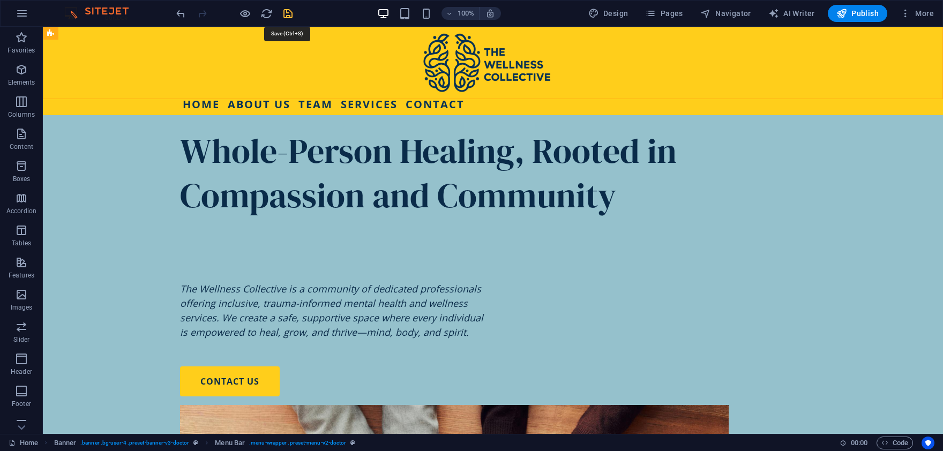
click at [286, 9] on icon "save" at bounding box center [288, 13] width 12 height 12
checkbox input "false"
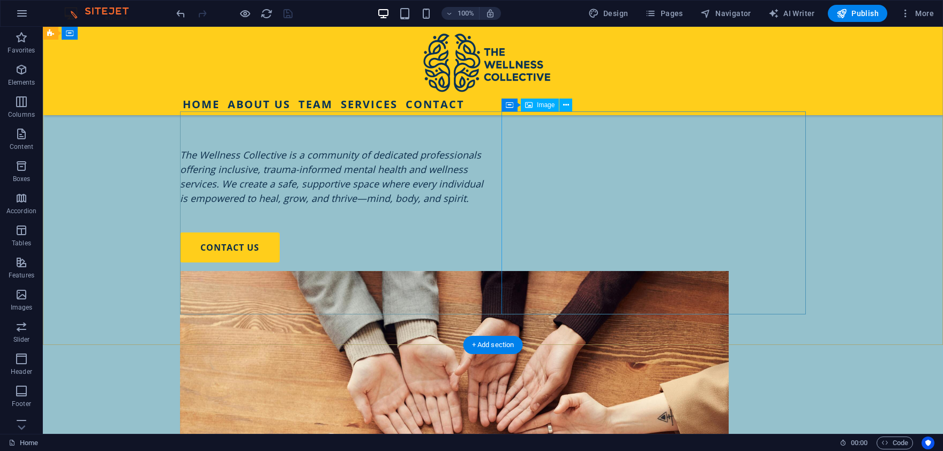
scroll to position [0, 0]
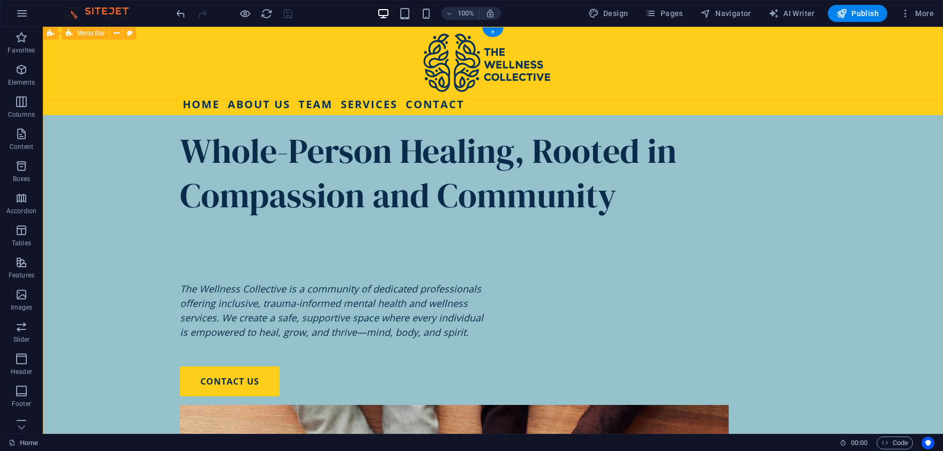
click at [372, 48] on div "Home About Us Team Services Contact" at bounding box center [493, 71] width 900 height 88
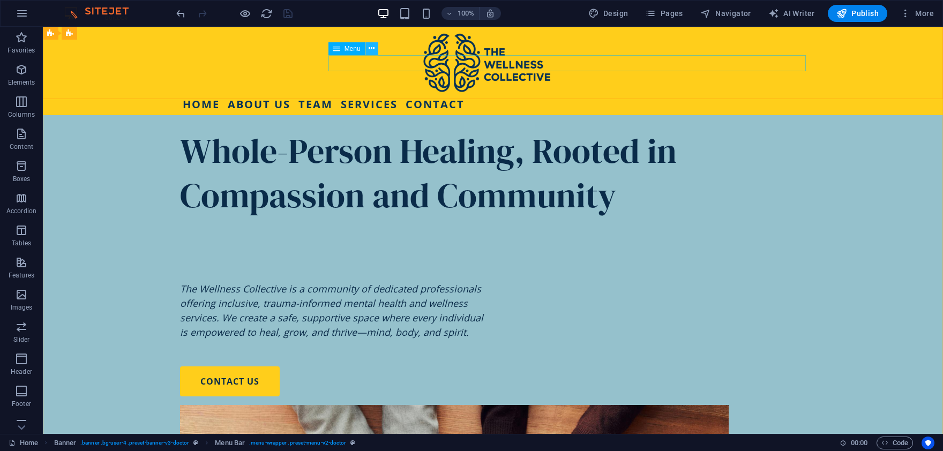
click at [370, 50] on icon at bounding box center [371, 48] width 6 height 11
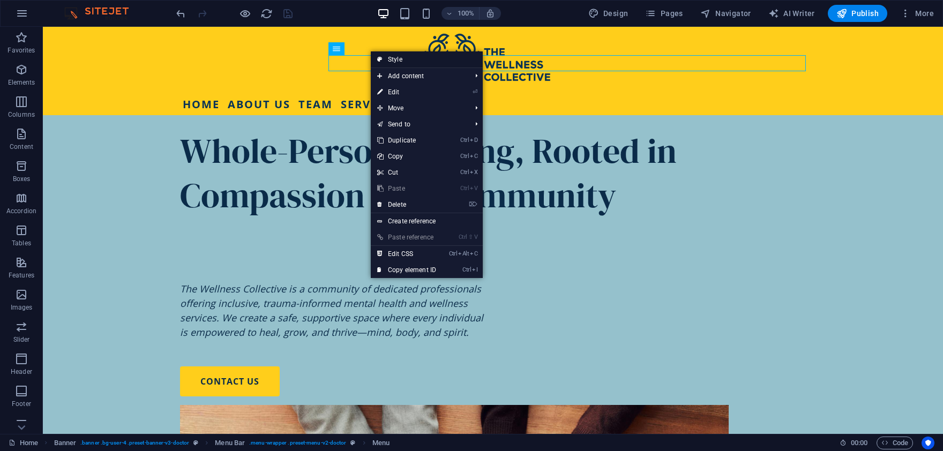
click at [386, 58] on link "Style" at bounding box center [427, 59] width 112 height 16
select select "rem"
select select "hover_text_color"
select select "px"
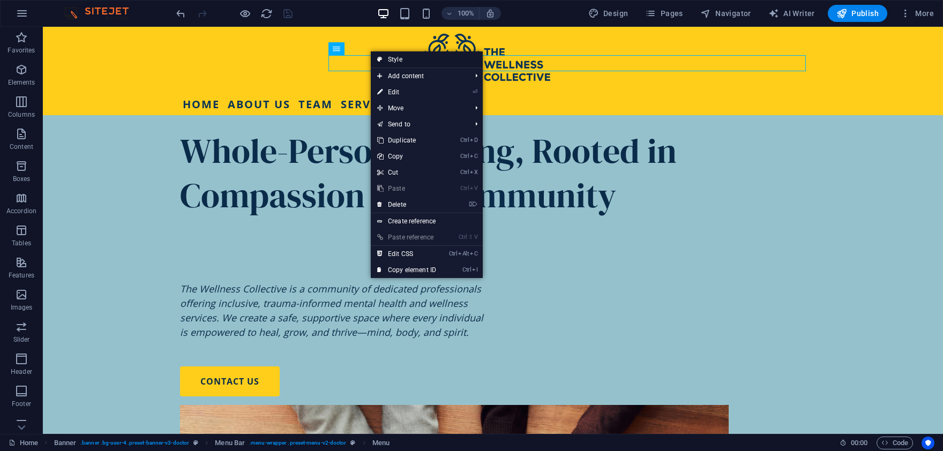
select select "px"
select select "700"
select select "px"
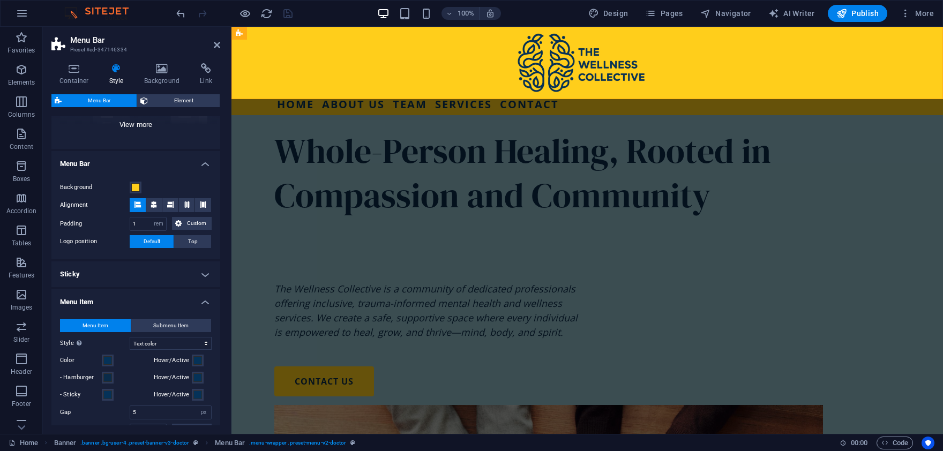
scroll to position [150, 0]
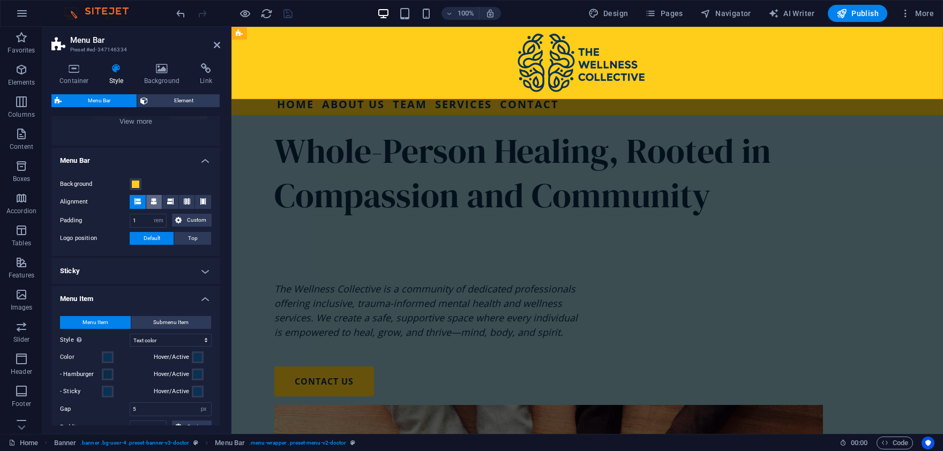
click at [152, 200] on icon at bounding box center [153, 201] width 6 height 6
click at [137, 204] on icon at bounding box center [137, 201] width 6 height 6
click at [186, 220] on span "Custom" at bounding box center [197, 220] width 24 height 13
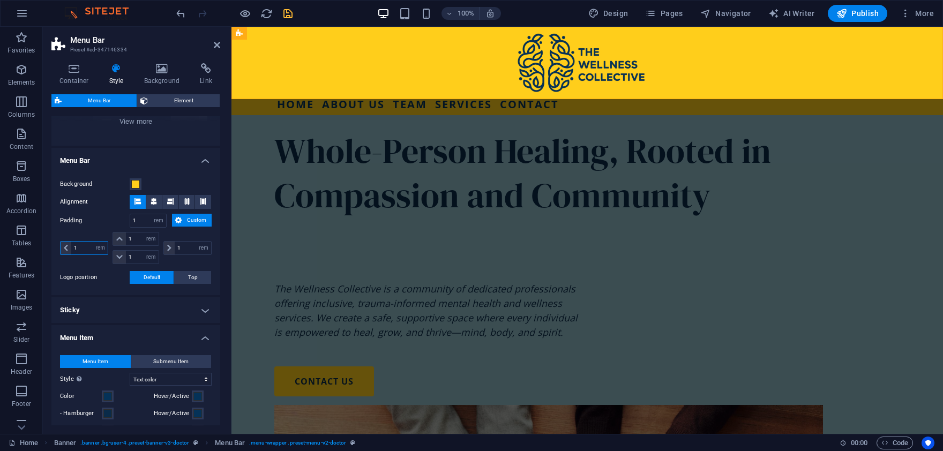
click at [84, 247] on input "1" at bounding box center [89, 248] width 36 height 13
type input "2"
select select "DISABLED_OPTION_VALUE"
click at [82, 249] on input "2" at bounding box center [89, 248] width 36 height 13
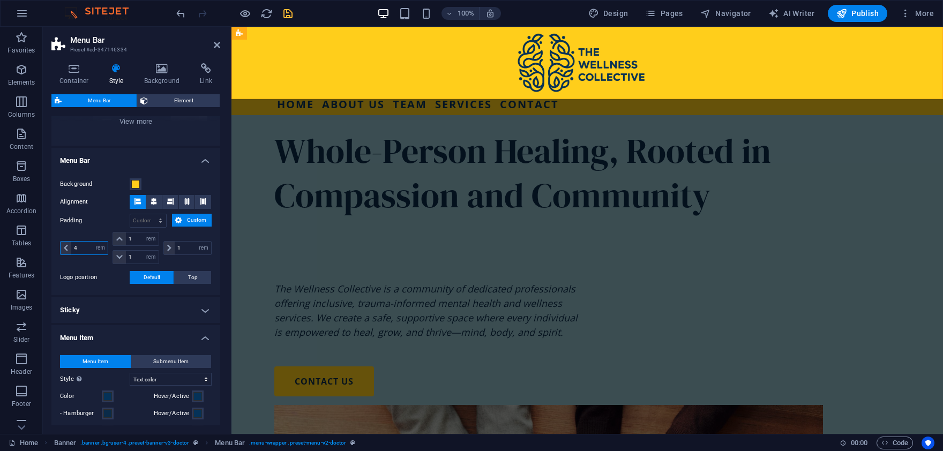
type input "4"
click at [193, 277] on span "Top" at bounding box center [193, 277] width 10 height 13
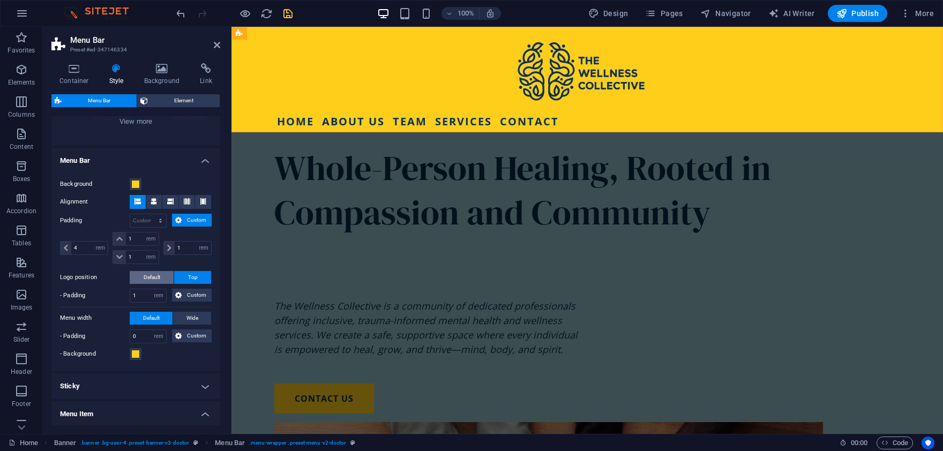
click at [147, 278] on span "Default" at bounding box center [152, 277] width 17 height 13
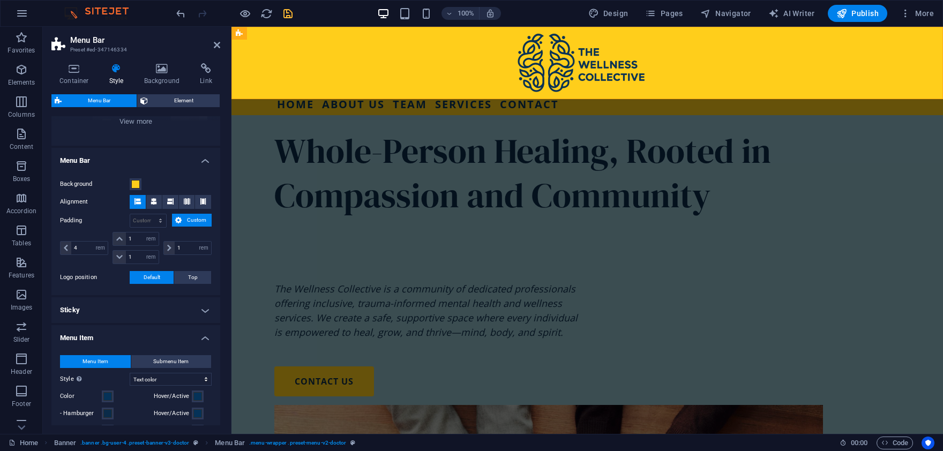
click at [205, 306] on h4 "Sticky" at bounding box center [135, 310] width 169 height 26
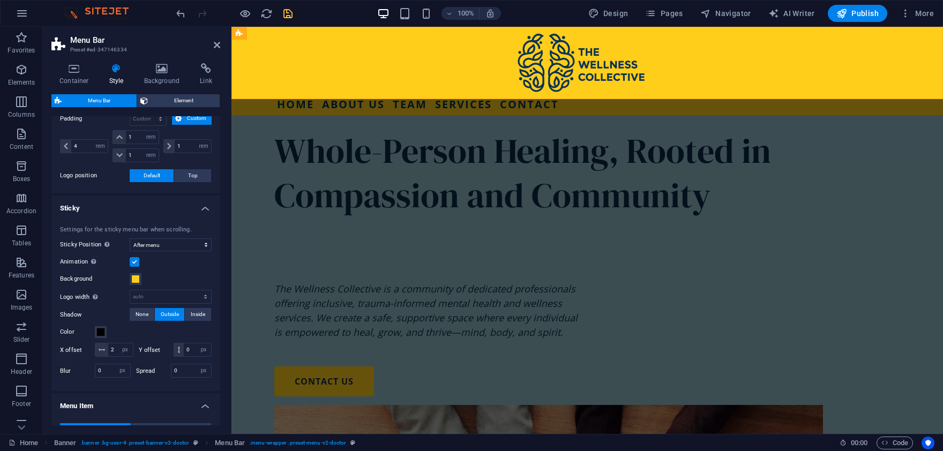
scroll to position [251, 0]
click at [130, 240] on select "Off Instant After menu After banner When scrolling up" at bounding box center [171, 246] width 82 height 13
click at [174, 244] on select "Off Instant After menu After banner When scrolling up" at bounding box center [171, 246] width 82 height 13
click at [130, 240] on select "Off Instant After menu After banner When scrolling up" at bounding box center [171, 246] width 82 height 13
select select "sticky_reverse"
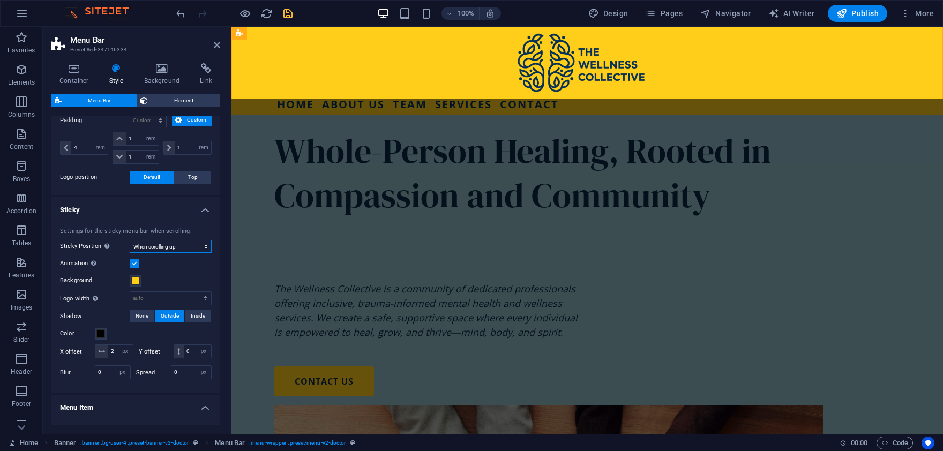
click option "When scrolling up" at bounding box center [0, 0] width 0 height 0
click at [215, 43] on icon at bounding box center [217, 45] width 6 height 9
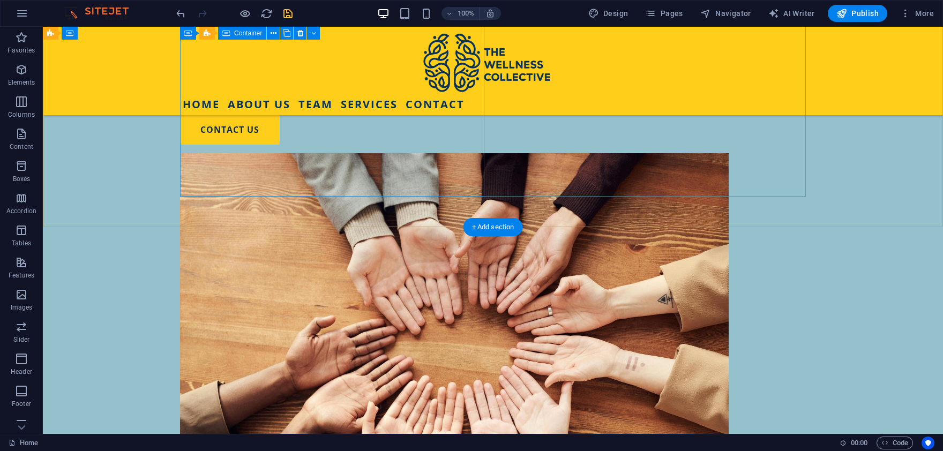
scroll to position [0, 0]
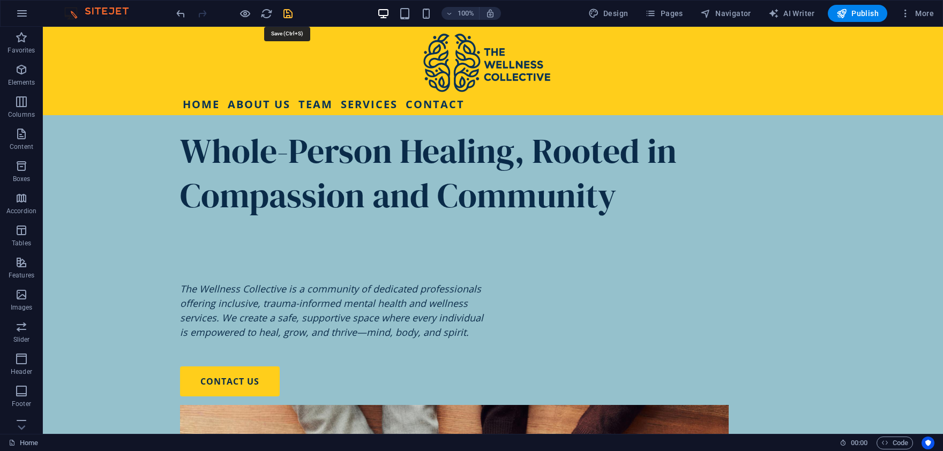
click at [285, 12] on icon "save" at bounding box center [288, 13] width 12 height 12
checkbox input "false"
click at [654, 14] on icon "button" at bounding box center [650, 13] width 11 height 11
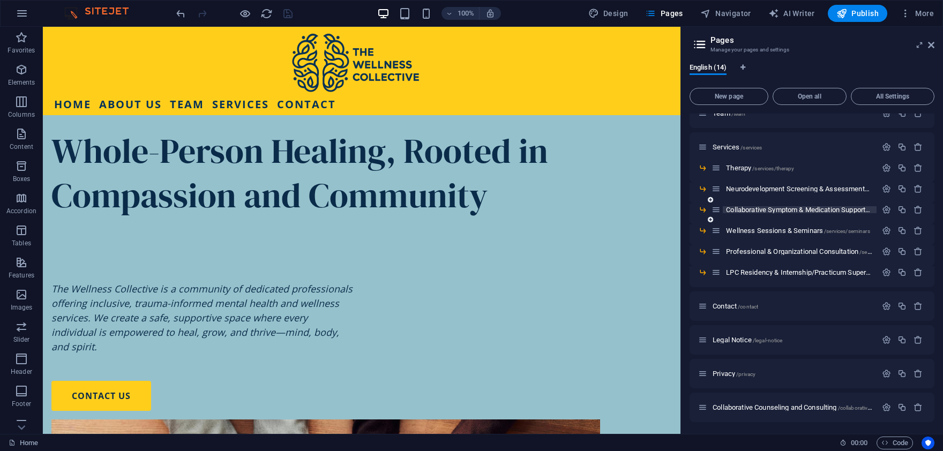
scroll to position [83, 0]
click at [762, 406] on span "Collaborative Counseling and Consulting /collaborative-counseling-and-consulting" at bounding box center [824, 407] width 225 height 8
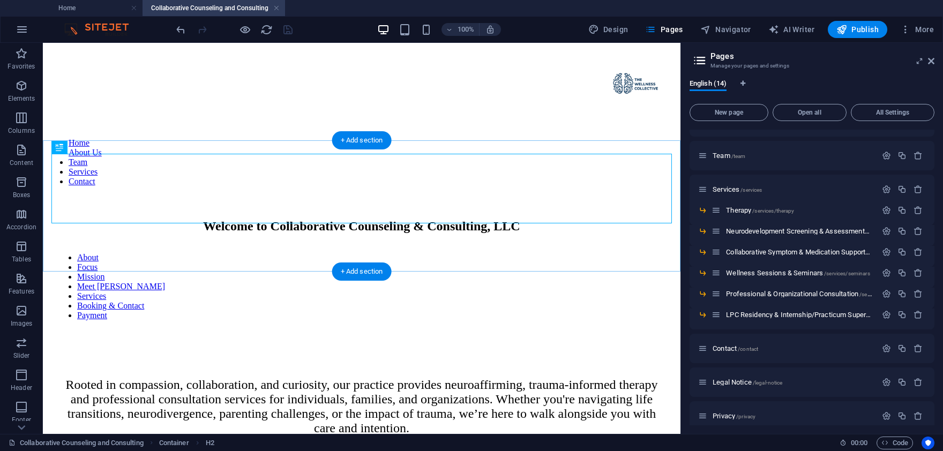
scroll to position [0, 0]
click at [931, 62] on icon at bounding box center [931, 61] width 6 height 9
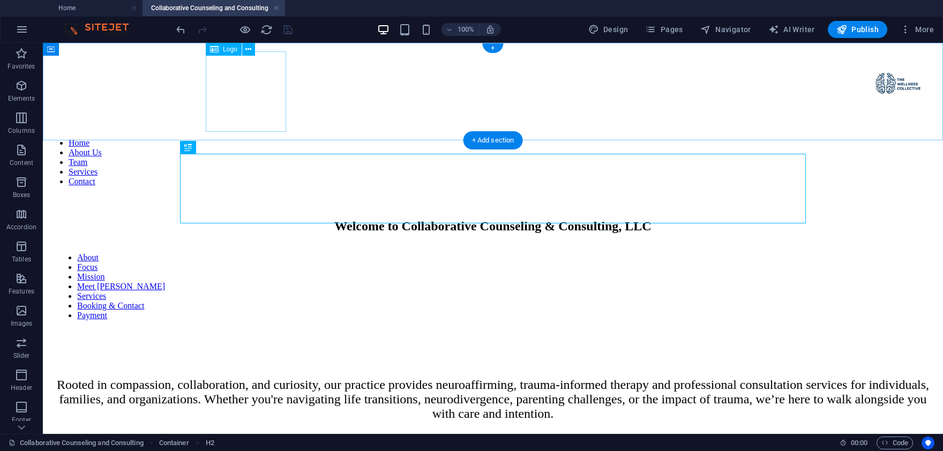
click at [243, 93] on div at bounding box center [492, 88] width 891 height 82
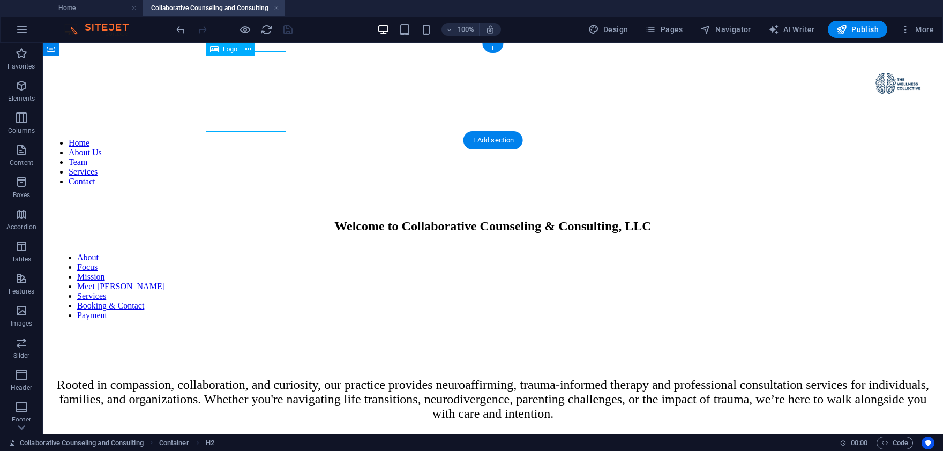
click at [243, 93] on div at bounding box center [492, 88] width 891 height 82
select select "px"
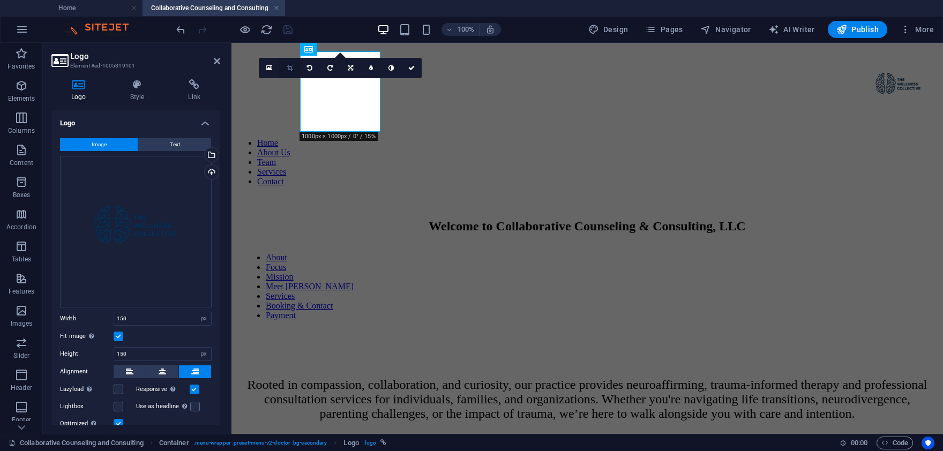
click at [292, 65] on link at bounding box center [289, 68] width 20 height 20
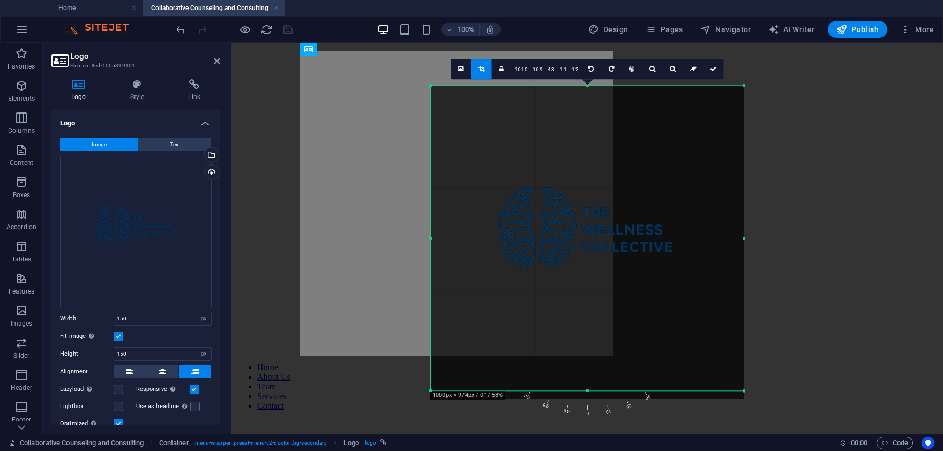
drag, startPoint x: 587, startPoint y: 396, endPoint x: 590, endPoint y: 388, distance: 8.5
click at [590, 388] on div "180 170 160 150 140 130 120 110 100 90 80 70 60 50 40 30 20 10 0 -10 -20 -30 -4…" at bounding box center [587, 238] width 313 height 305
click at [156, 215] on div "Drag files here, click to choose files or select files from Files or our free s…" at bounding box center [136, 232] width 152 height 152
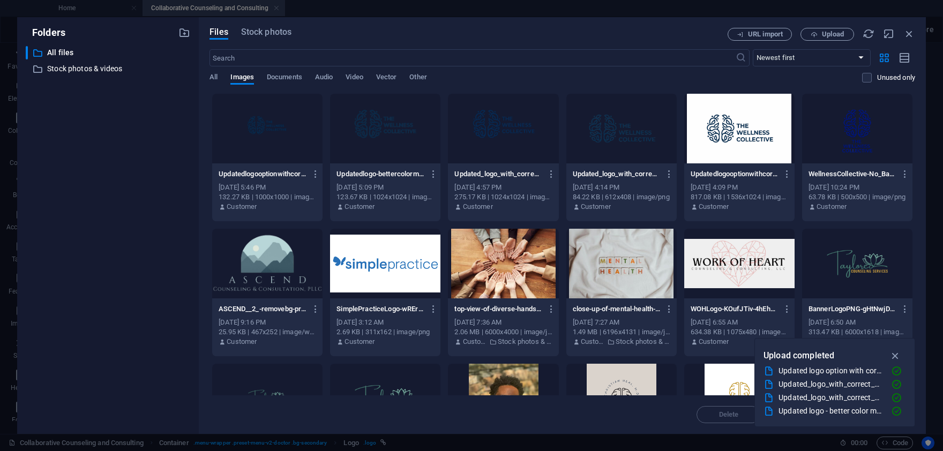
click at [276, 122] on div at bounding box center [267, 129] width 110 height 70
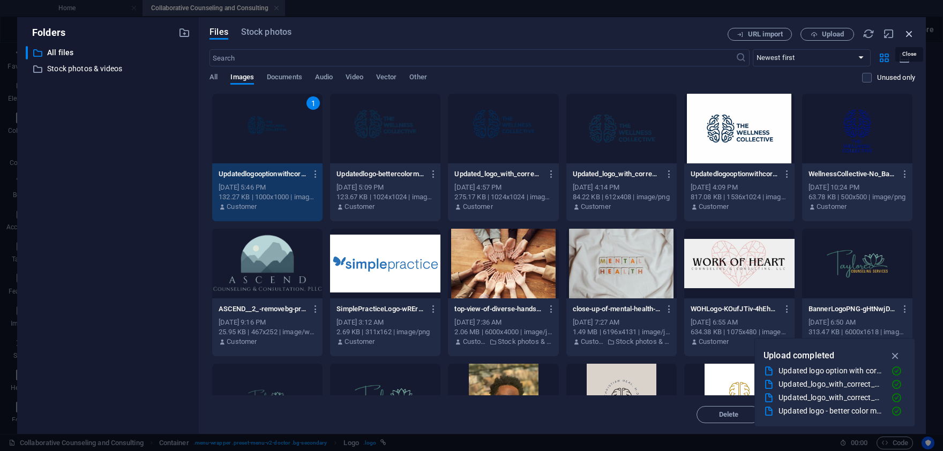
click at [908, 31] on icon "button" at bounding box center [909, 34] width 12 height 12
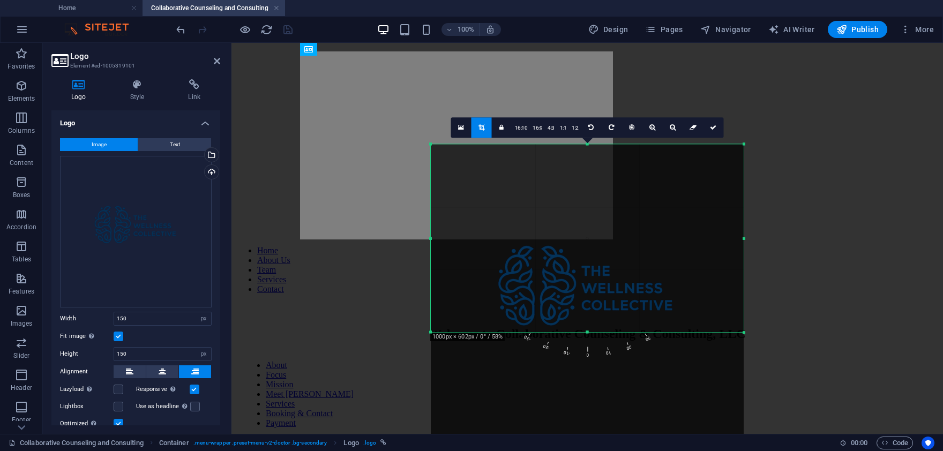
drag, startPoint x: 586, startPoint y: 392, endPoint x: 588, endPoint y: 275, distance: 116.8
click at [588, 275] on div "180 170 160 150 140 130 120 110 100 90 80 70 60 50 40 30 20 10 0 -10 -20 -30 -4…" at bounding box center [587, 238] width 313 height 188
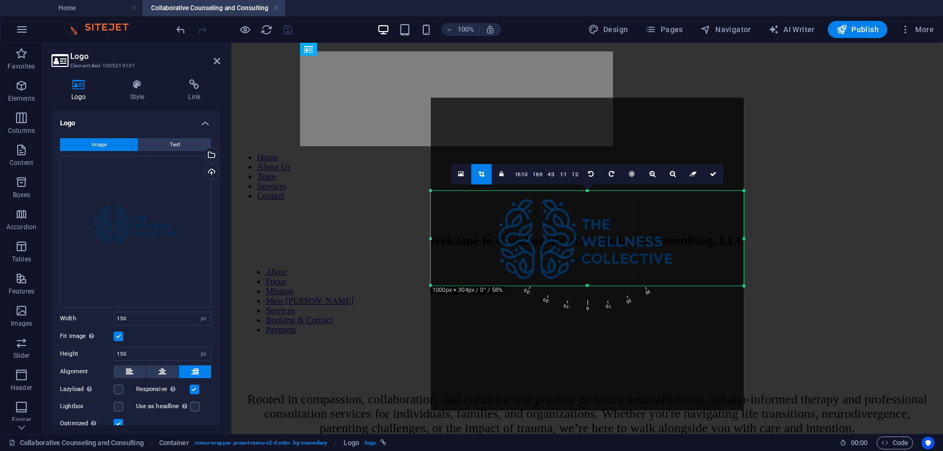
drag, startPoint x: 586, startPoint y: 144, endPoint x: 589, endPoint y: 237, distance: 93.2
click at [589, 237] on div "180 170 160 150 140 130 120 110 100 90 80 70 60 50 40 30 20 10 0 -10 -20 -30 -4…" at bounding box center [587, 238] width 313 height 95
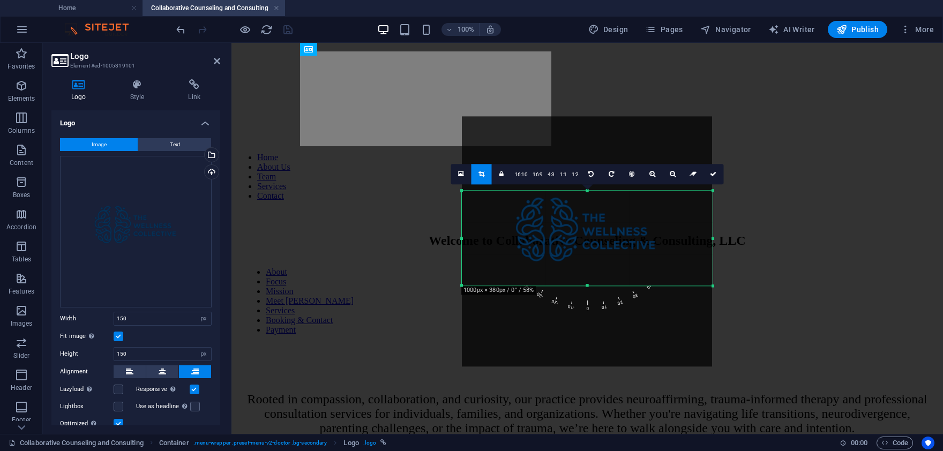
drag, startPoint x: 743, startPoint y: 239, endPoint x: 674, endPoint y: 243, distance: 69.2
click at [676, 242] on div "180 170 160 150 140 130 120 110 100 90 80 70 60 50 40 30 20 10 0 -10 -20 -30 -4…" at bounding box center [587, 238] width 251 height 95
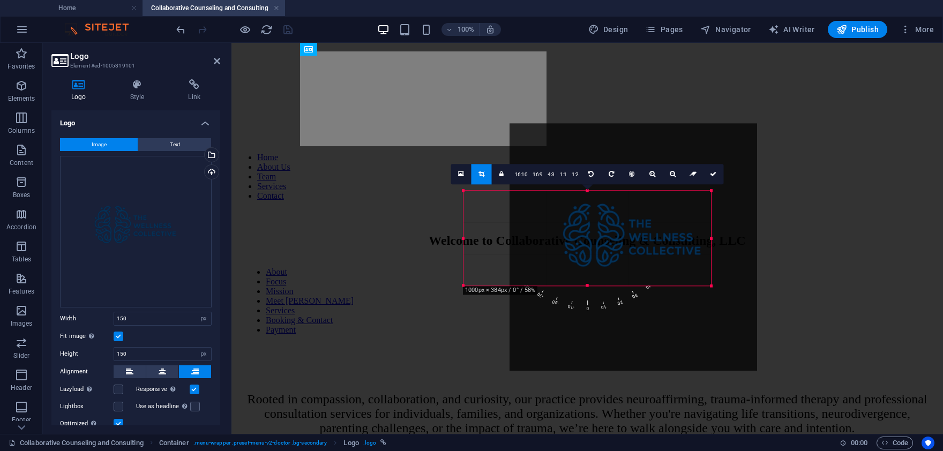
drag, startPoint x: 631, startPoint y: 256, endPoint x: 680, endPoint y: 262, distance: 49.2
click at [680, 262] on div at bounding box center [632, 247] width 247 height 247
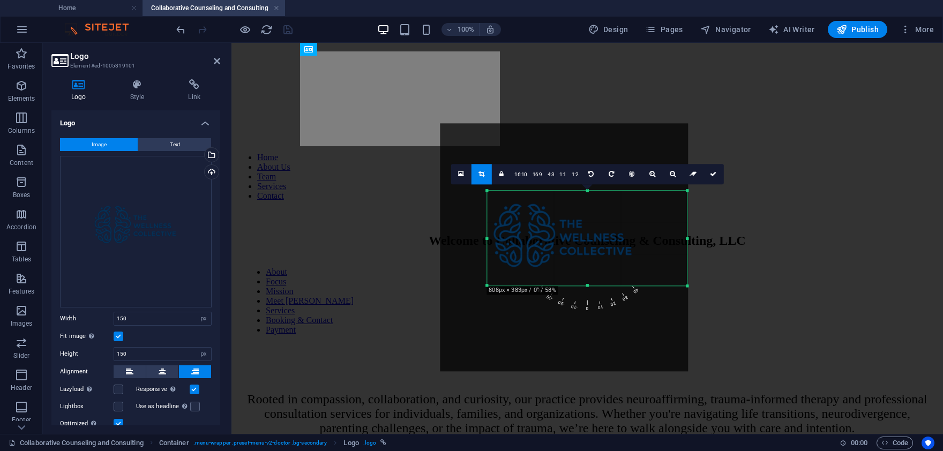
drag, startPoint x: 462, startPoint y: 239, endPoint x: 509, endPoint y: 239, distance: 47.1
click at [509, 239] on div "180 170 160 150 140 130 120 110 100 90 80 70 60 50 40 30 20 10 0 -10 -20 -30 -4…" at bounding box center [587, 238] width 200 height 95
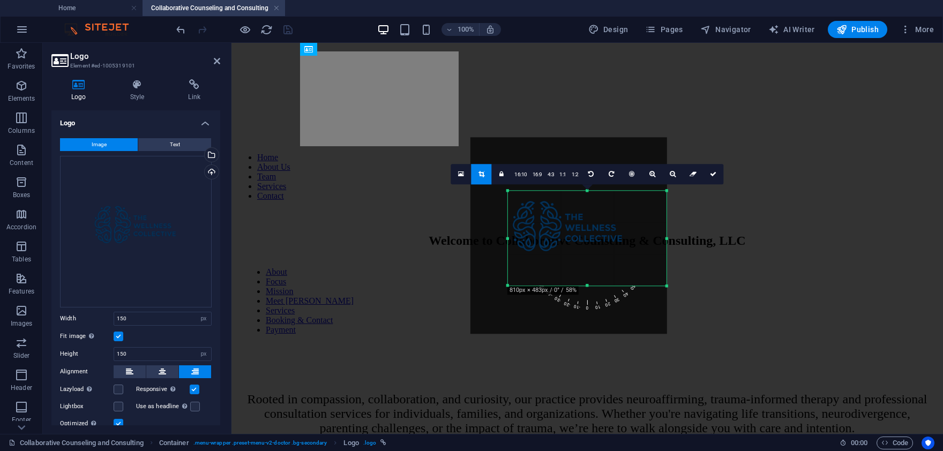
drag, startPoint x: 686, startPoint y: 239, endPoint x: 645, endPoint y: 240, distance: 40.7
click at [645, 240] on div "180 170 160 150 140 130 120 110 100 90 80 70 60 50 40 30 20 10 0 -10 -20 -30 -4…" at bounding box center [587, 238] width 159 height 95
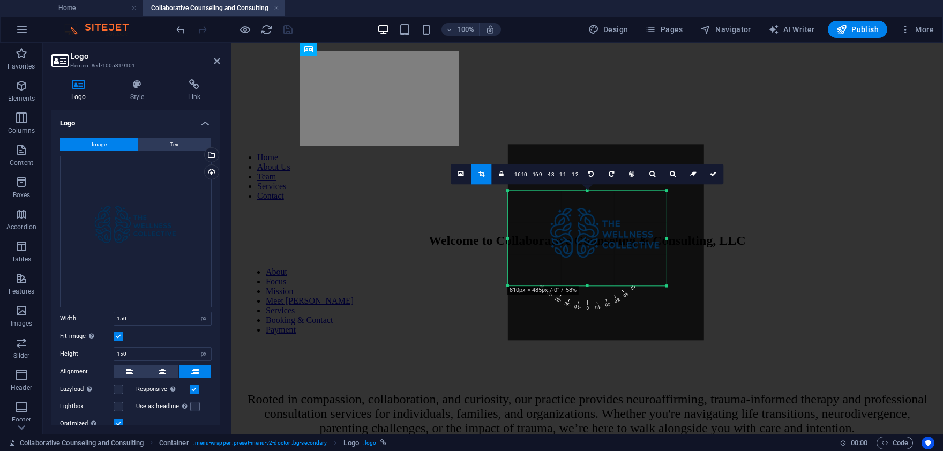
drag, startPoint x: 597, startPoint y: 244, endPoint x: 623, endPoint y: 250, distance: 27.0
click at [623, 250] on div at bounding box center [606, 243] width 196 height 196
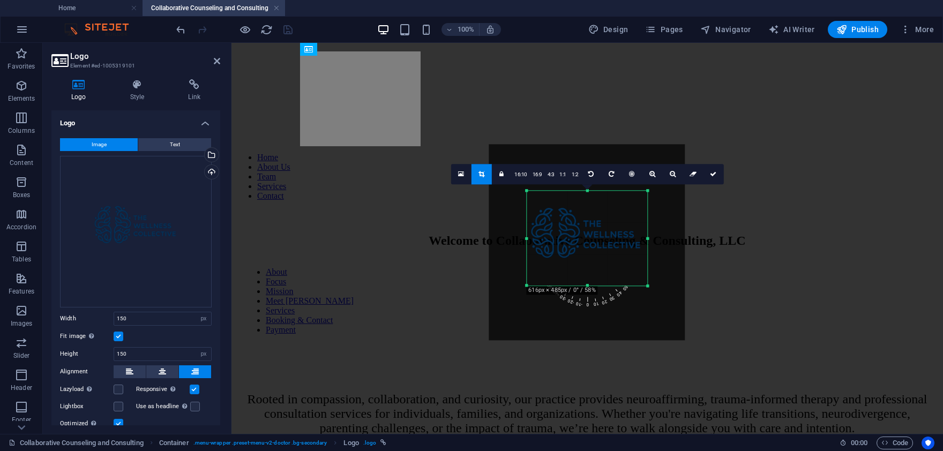
drag, startPoint x: 508, startPoint y: 239, endPoint x: 546, endPoint y: 242, distance: 38.1
click at [546, 242] on div "180 170 160 150 140 130 120 110 100 90 80 70 60 50 40 30 20 10 0 -10 -20 -30 -4…" at bounding box center [586, 238] width 121 height 95
click at [586, 284] on div at bounding box center [586, 243] width 196 height 196
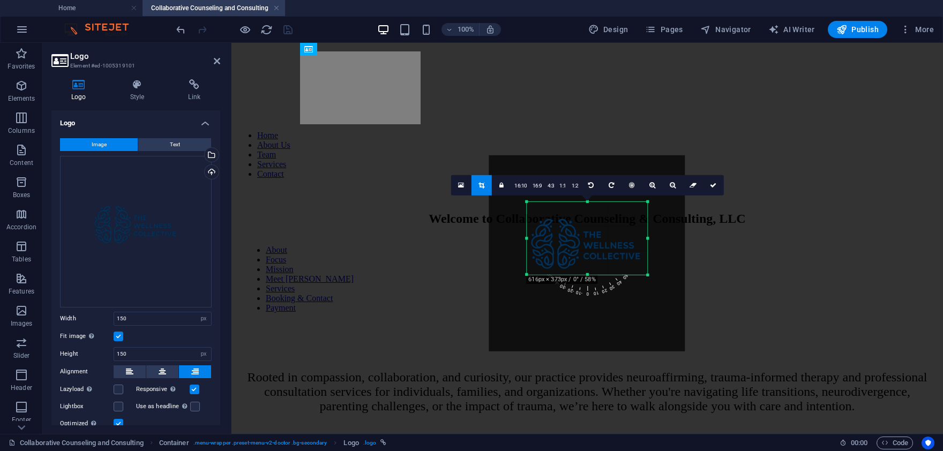
drag, startPoint x: 586, startPoint y: 285, endPoint x: 586, endPoint y: 264, distance: 22.0
click at [586, 264] on div "180 170 160 150 140 130 120 110 100 90 80 70 60 50 40 30 20 10 0 -10 -20 -30 -4…" at bounding box center [586, 238] width 121 height 73
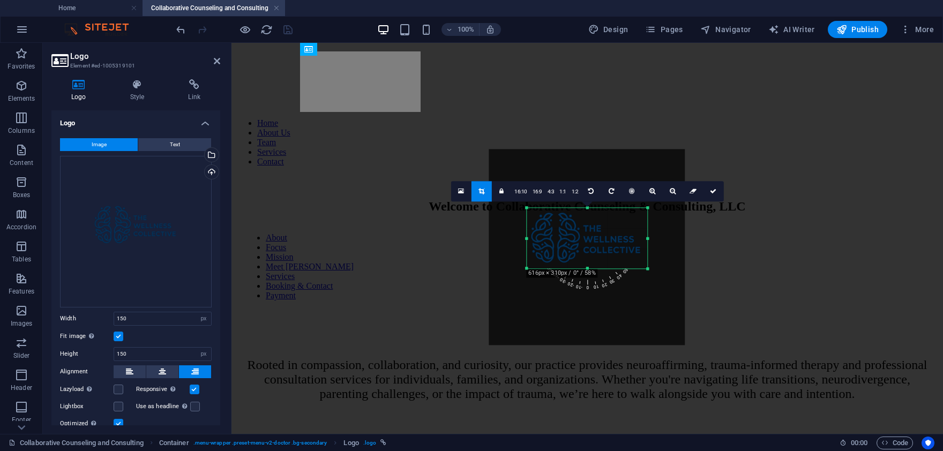
drag, startPoint x: 585, startPoint y: 201, endPoint x: 585, endPoint y: 213, distance: 12.3
click at [585, 213] on div "180 170 160 150 140 130 120 110 100 90 80 70 60 50 40 30 20 10 0 -10 -20 -30 -4…" at bounding box center [586, 238] width 121 height 61
click at [715, 190] on icon at bounding box center [713, 191] width 6 height 6
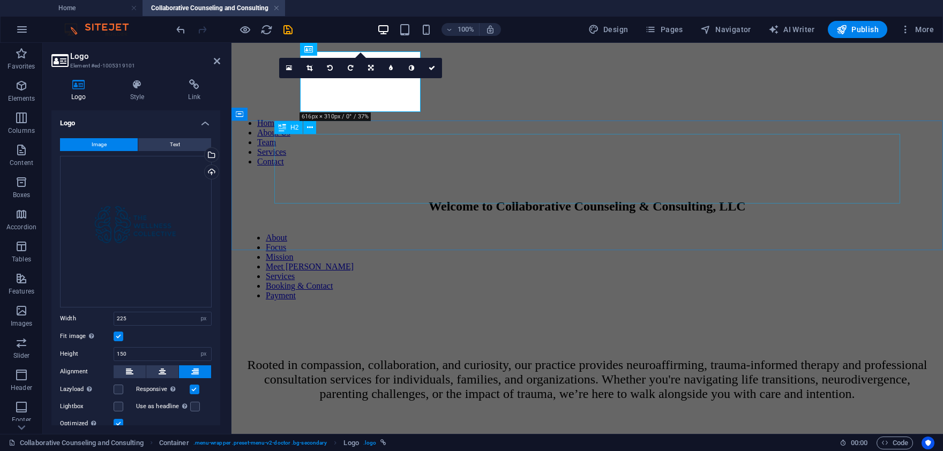
type input "225"
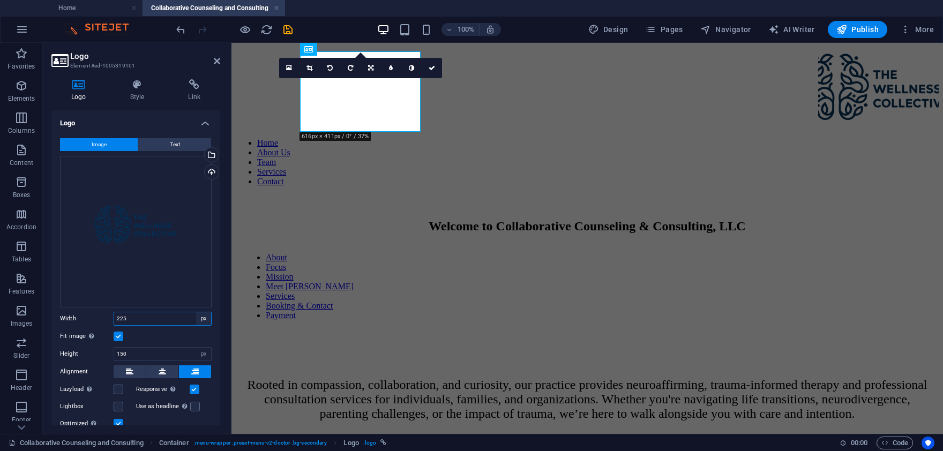
click at [196, 312] on select "Default auto px rem % em vh vw" at bounding box center [203, 318] width 15 height 13
select select "default"
click option "Default" at bounding box center [0, 0] width 0 height 0
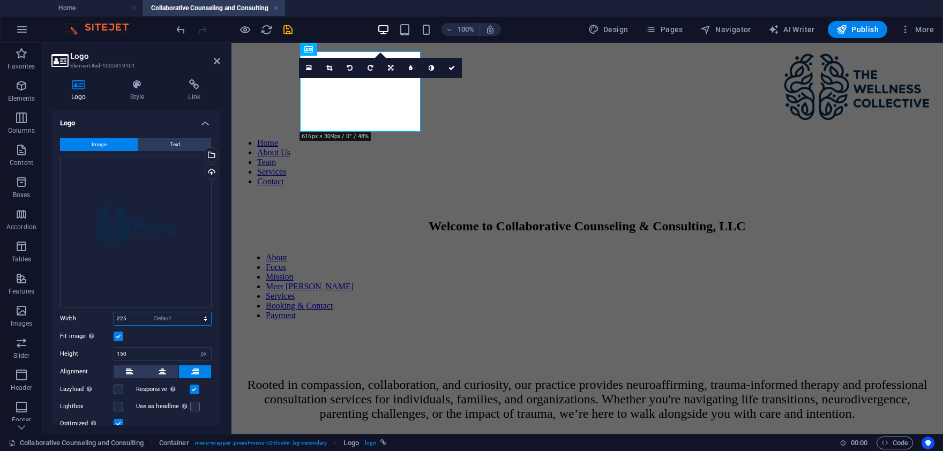
select select "DISABLED_OPTION_VALUE"
click at [196, 348] on select "Default auto px" at bounding box center [203, 354] width 15 height 13
select select "default"
click option "Default" at bounding box center [0, 0] width 0 height 0
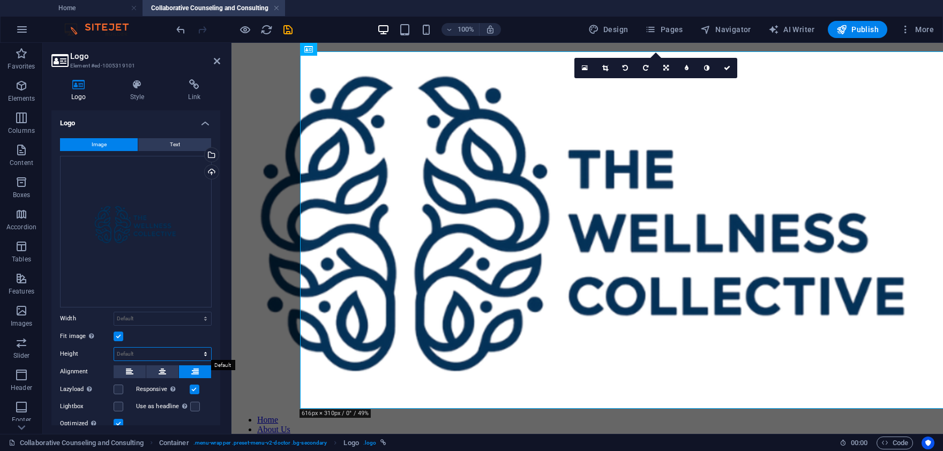
click at [114, 348] on select "Default auto px" at bounding box center [162, 354] width 97 height 13
select select "px"
click option "px" at bounding box center [0, 0] width 0 height 0
type input "125"
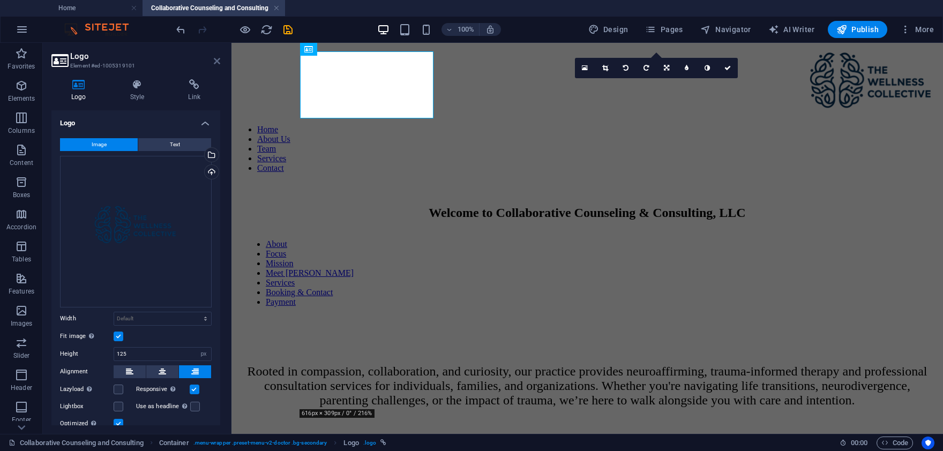
click at [215, 61] on icon at bounding box center [217, 61] width 6 height 9
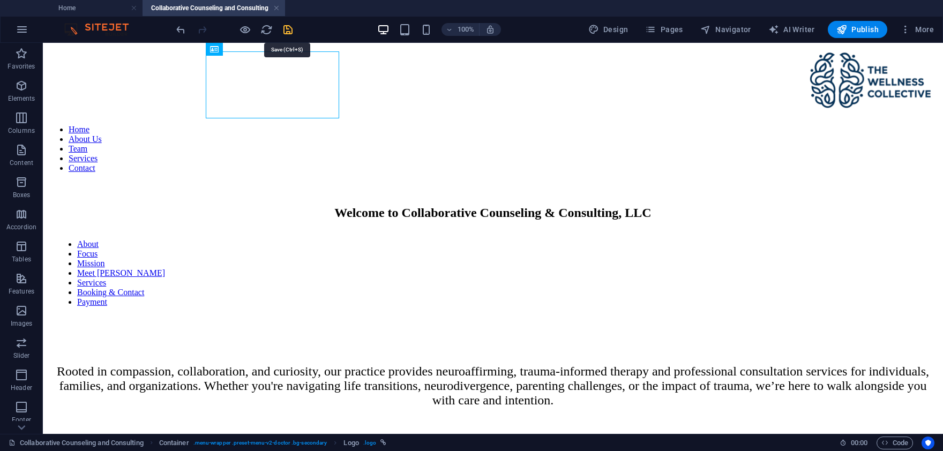
click at [286, 24] on icon "save" at bounding box center [288, 30] width 12 height 12
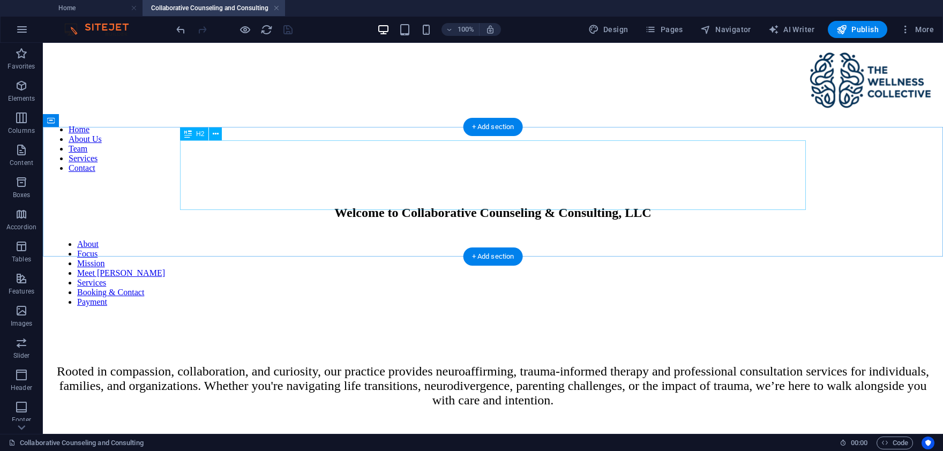
click at [192, 206] on div "Welcome to Collaborative Counseling & Consulting, LLC" at bounding box center [493, 213] width 874 height 14
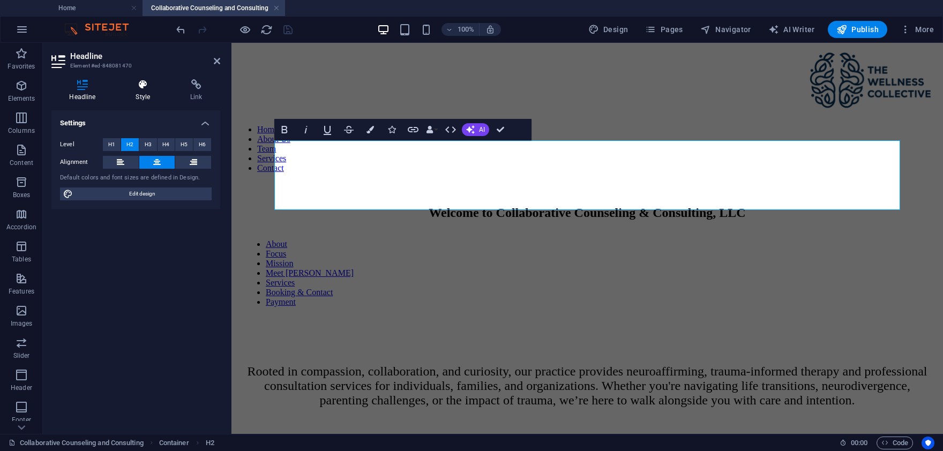
click at [148, 91] on h4 "Style" at bounding box center [145, 90] width 55 height 22
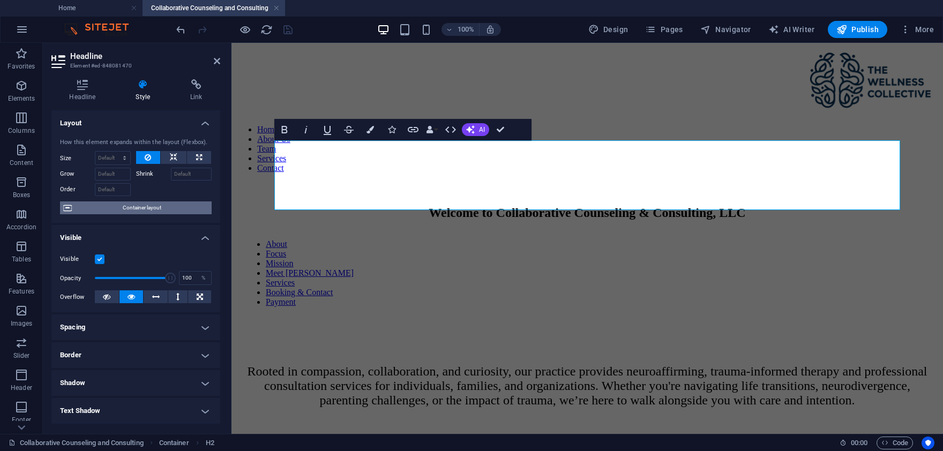
scroll to position [50, 0]
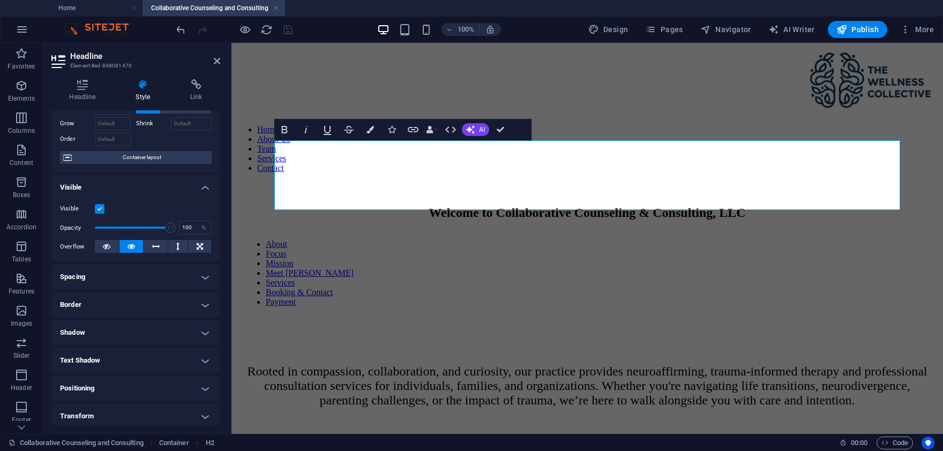
click at [205, 276] on h4 "Spacing" at bounding box center [135, 277] width 169 height 26
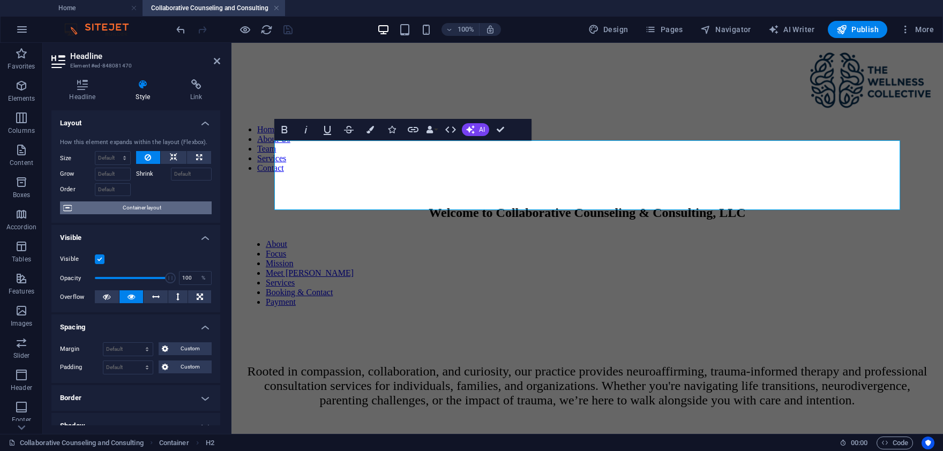
click at [146, 208] on span "Container layout" at bounding box center [141, 207] width 133 height 13
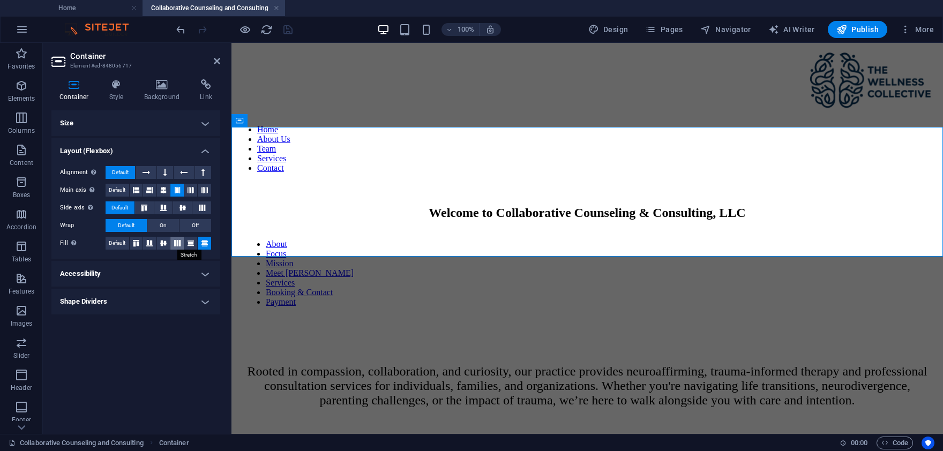
click at [174, 244] on icon at bounding box center [177, 243] width 13 height 6
click at [214, 58] on h2 "Container" at bounding box center [145, 56] width 150 height 10
click at [200, 126] on h4 "Size" at bounding box center [135, 123] width 169 height 26
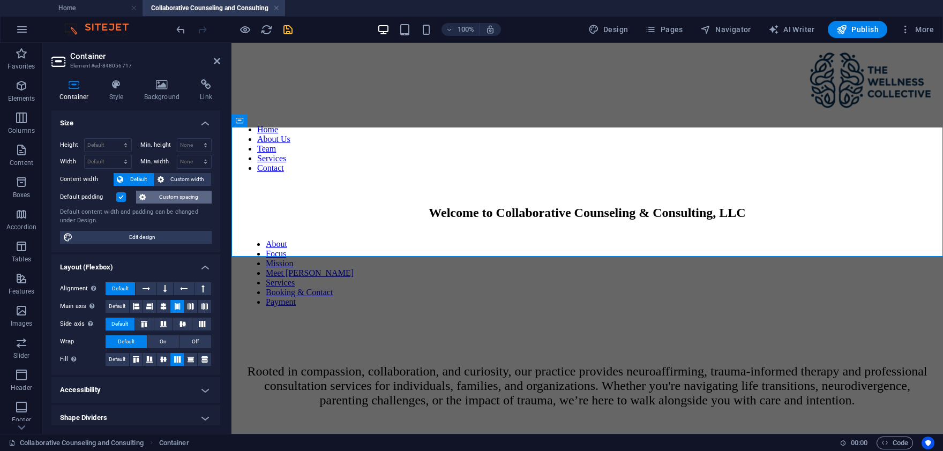
click at [174, 194] on span "Custom spacing" at bounding box center [178, 197] width 59 height 13
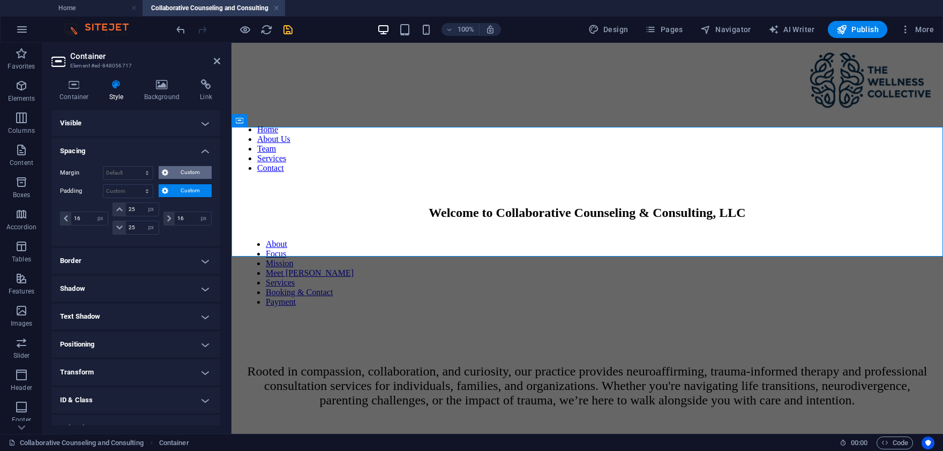
click at [183, 175] on span "Custom" at bounding box center [189, 172] width 37 height 13
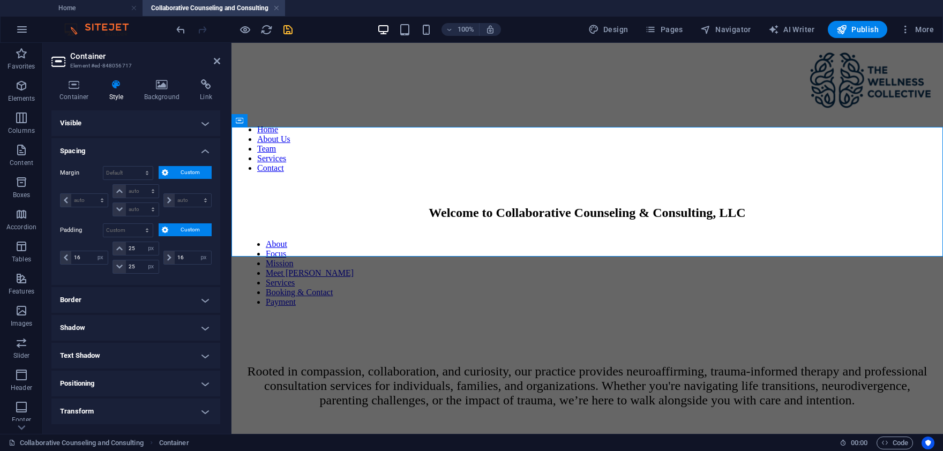
click at [206, 123] on h4 "Visible" at bounding box center [135, 123] width 169 height 26
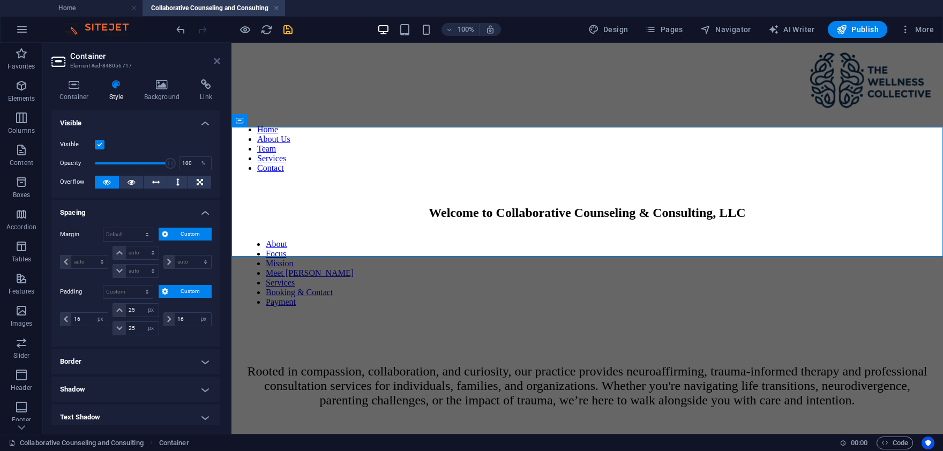
click at [216, 62] on icon at bounding box center [217, 61] width 6 height 9
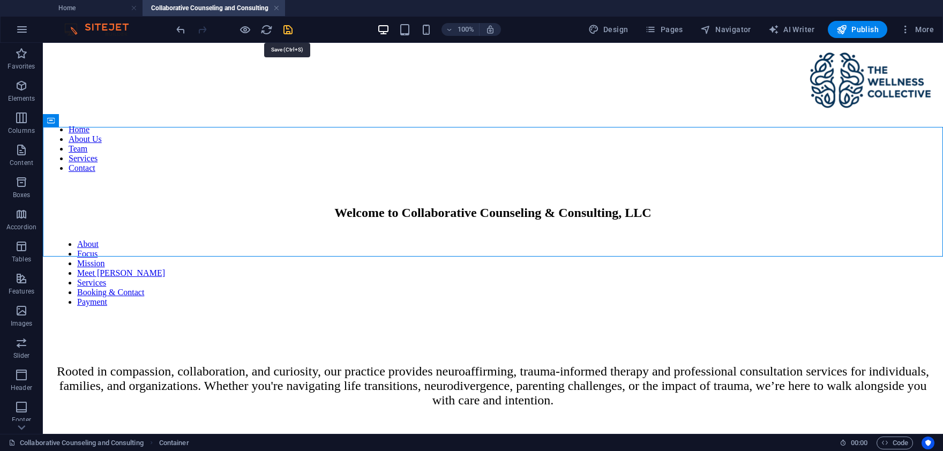
click at [284, 27] on icon "save" at bounding box center [288, 30] width 12 height 12
checkbox input "false"
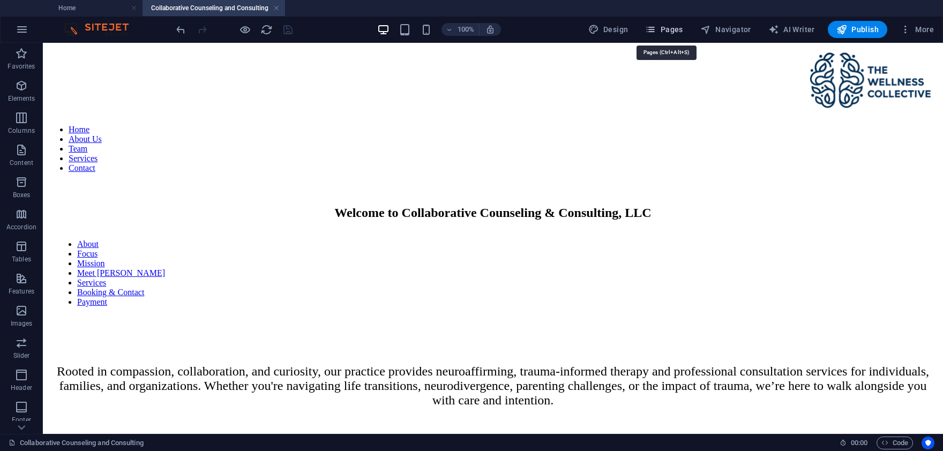
click at [664, 28] on span "Pages" at bounding box center [663, 29] width 37 height 11
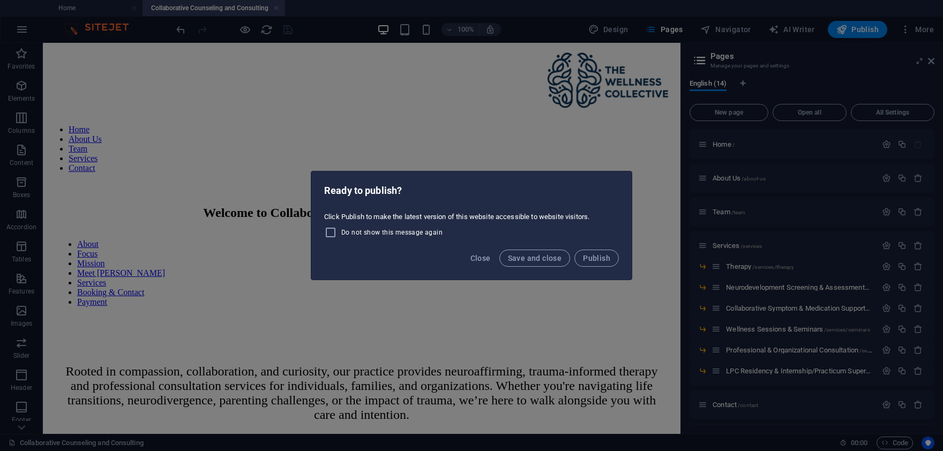
drag, startPoint x: 486, startPoint y: 257, endPoint x: 511, endPoint y: 245, distance: 27.5
click at [511, 245] on div "Close Save and close Publish" at bounding box center [471, 261] width 320 height 36
click at [528, 259] on span "Save and close" at bounding box center [535, 258] width 54 height 9
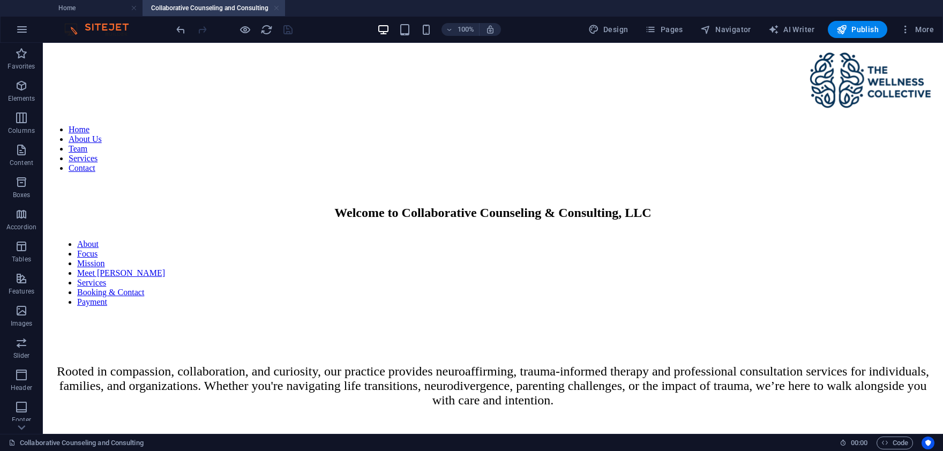
click at [276, 7] on link at bounding box center [276, 8] width 6 height 10
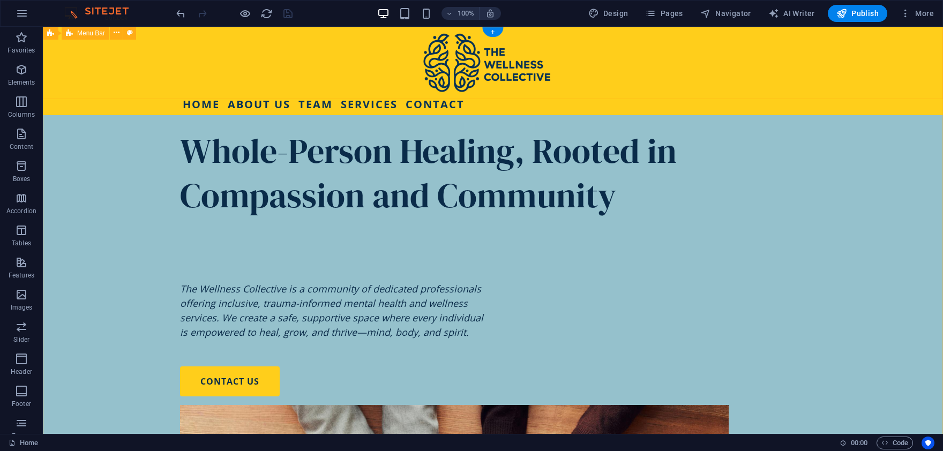
click at [127, 73] on div "Home About Us Team Services Contact" at bounding box center [493, 71] width 900 height 88
select select "rem"
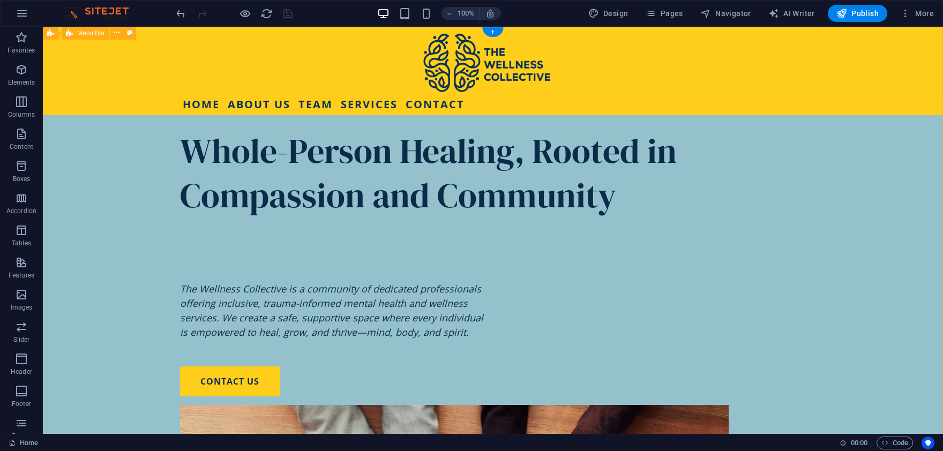
select select "rem"
select select "sticky_reverse"
select select "px"
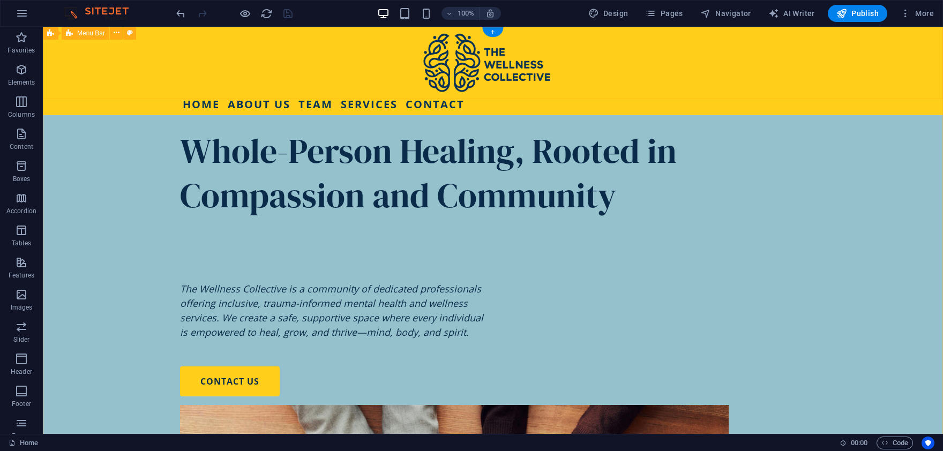
select select "px"
select select "hover_text_color"
select select "px"
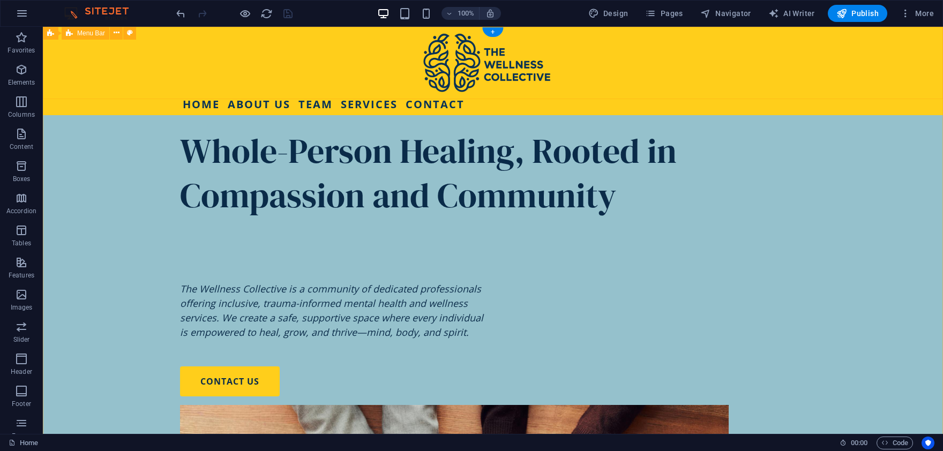
select select "700"
select select "px"
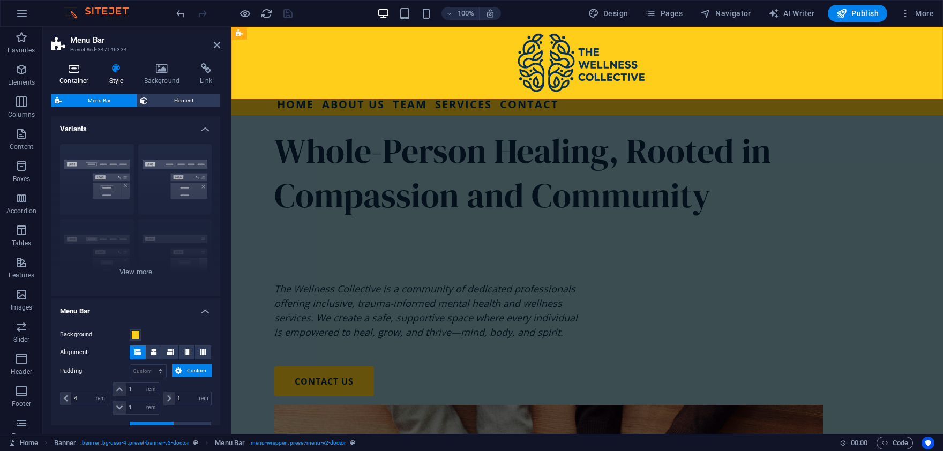
click at [67, 69] on icon at bounding box center [74, 68] width 46 height 11
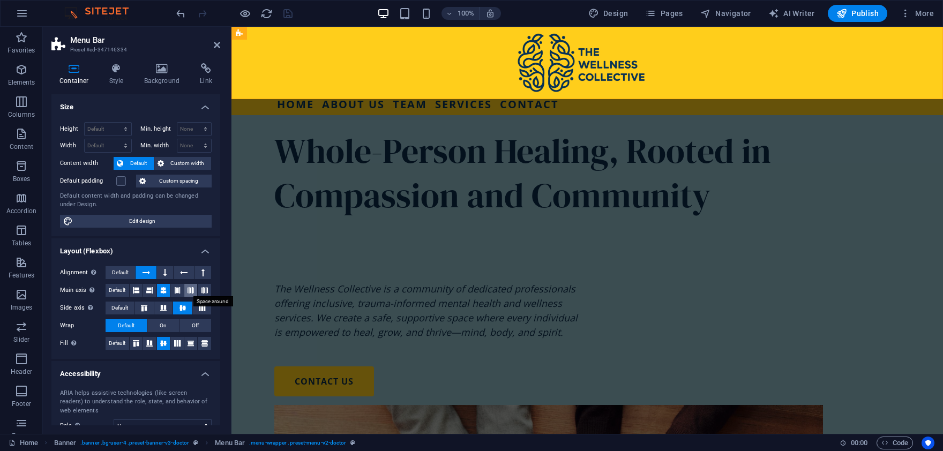
click at [190, 292] on icon at bounding box center [190, 290] width 6 height 13
click at [204, 291] on icon at bounding box center [204, 290] width 6 height 13
click at [175, 291] on icon at bounding box center [177, 290] width 6 height 13
click at [164, 291] on icon at bounding box center [163, 290] width 6 height 13
click at [219, 47] on icon at bounding box center [217, 45] width 6 height 9
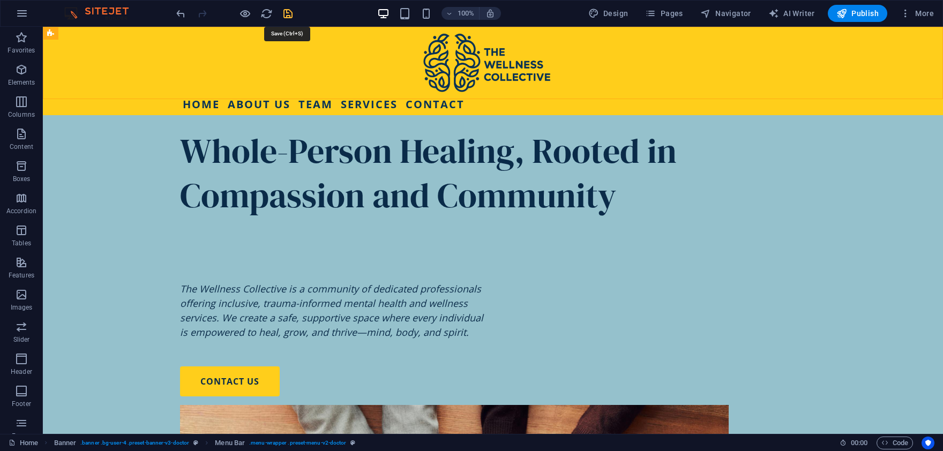
click at [293, 9] on icon "save" at bounding box center [288, 13] width 12 height 12
checkbox input "false"
